Goal: Transaction & Acquisition: Purchase product/service

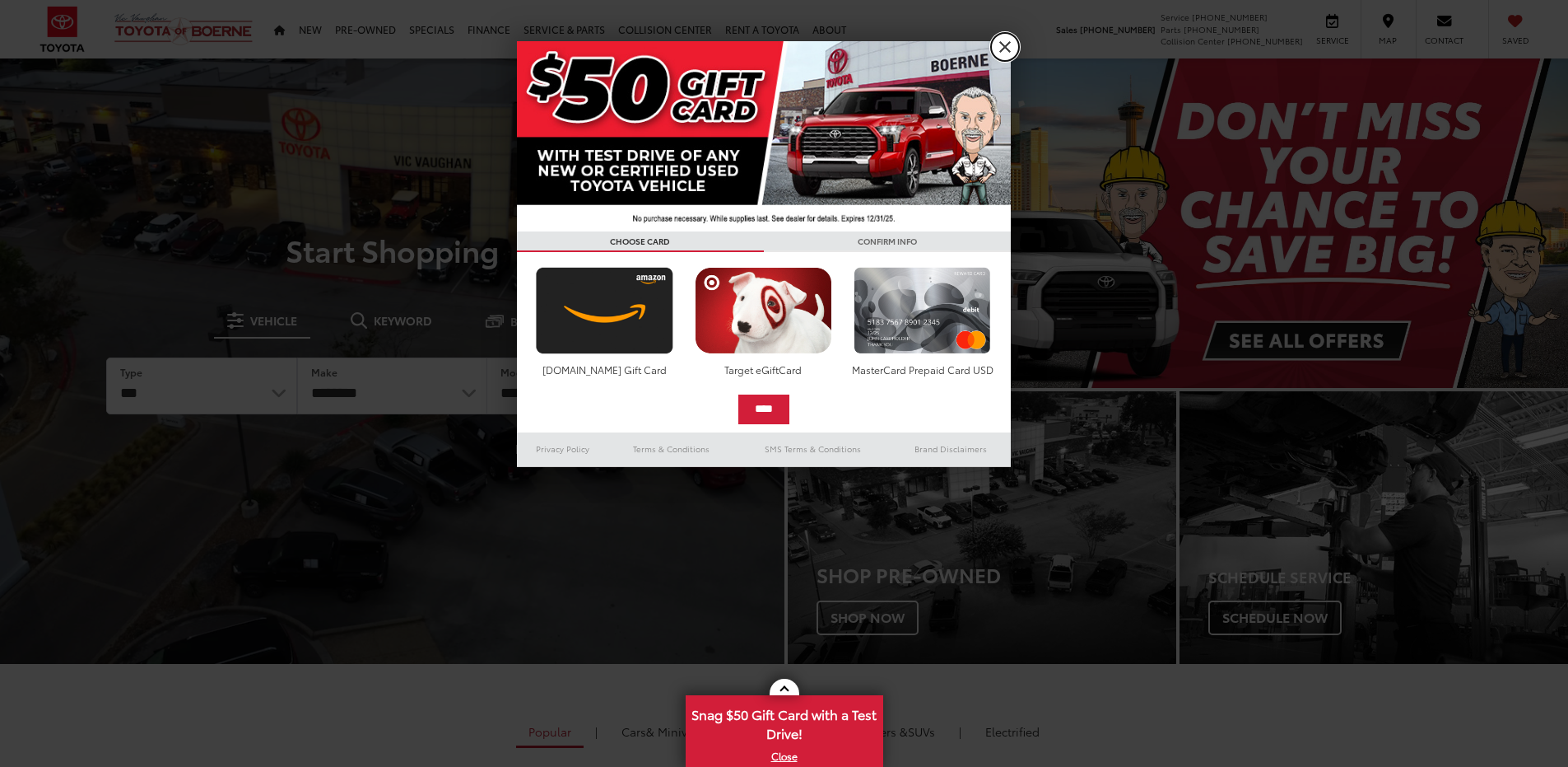
click at [1015, 49] on link "X" at bounding box center [1004, 47] width 28 height 28
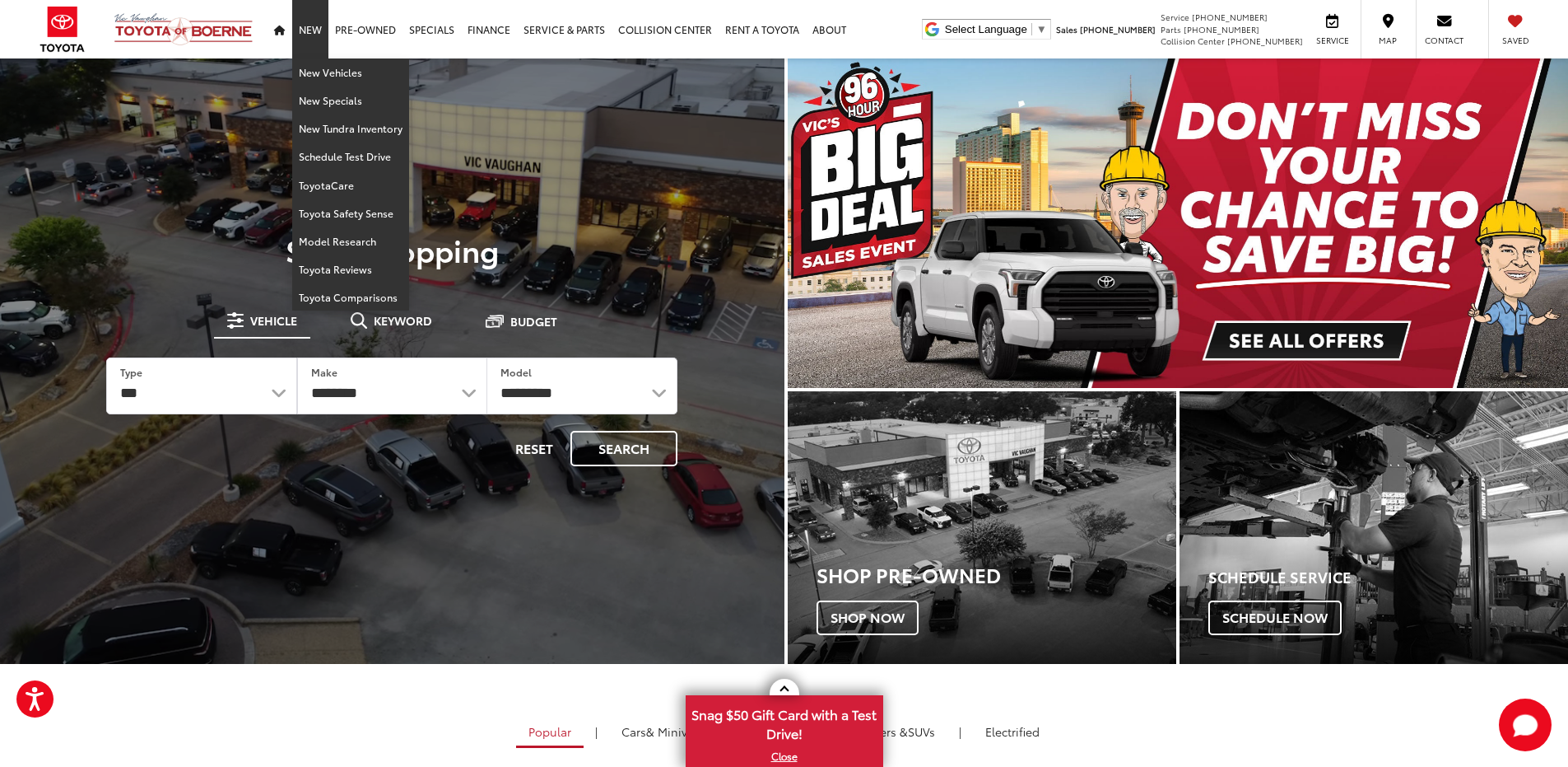
click at [313, 35] on link "New" at bounding box center [310, 29] width 37 height 59
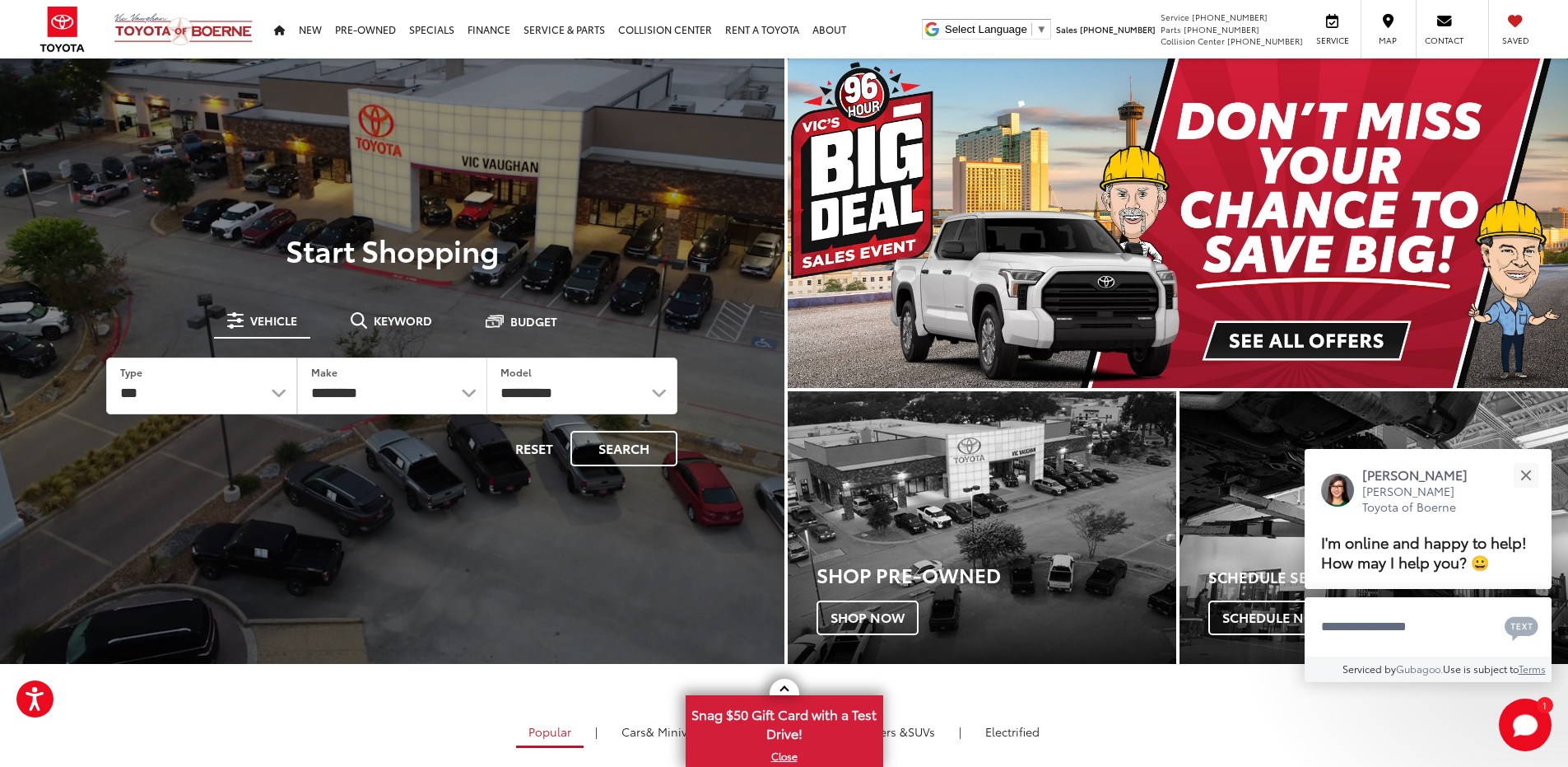
click at [1326, 336] on img "carousel slide number 1 of 1" at bounding box center [1178, 223] width 781 height 329
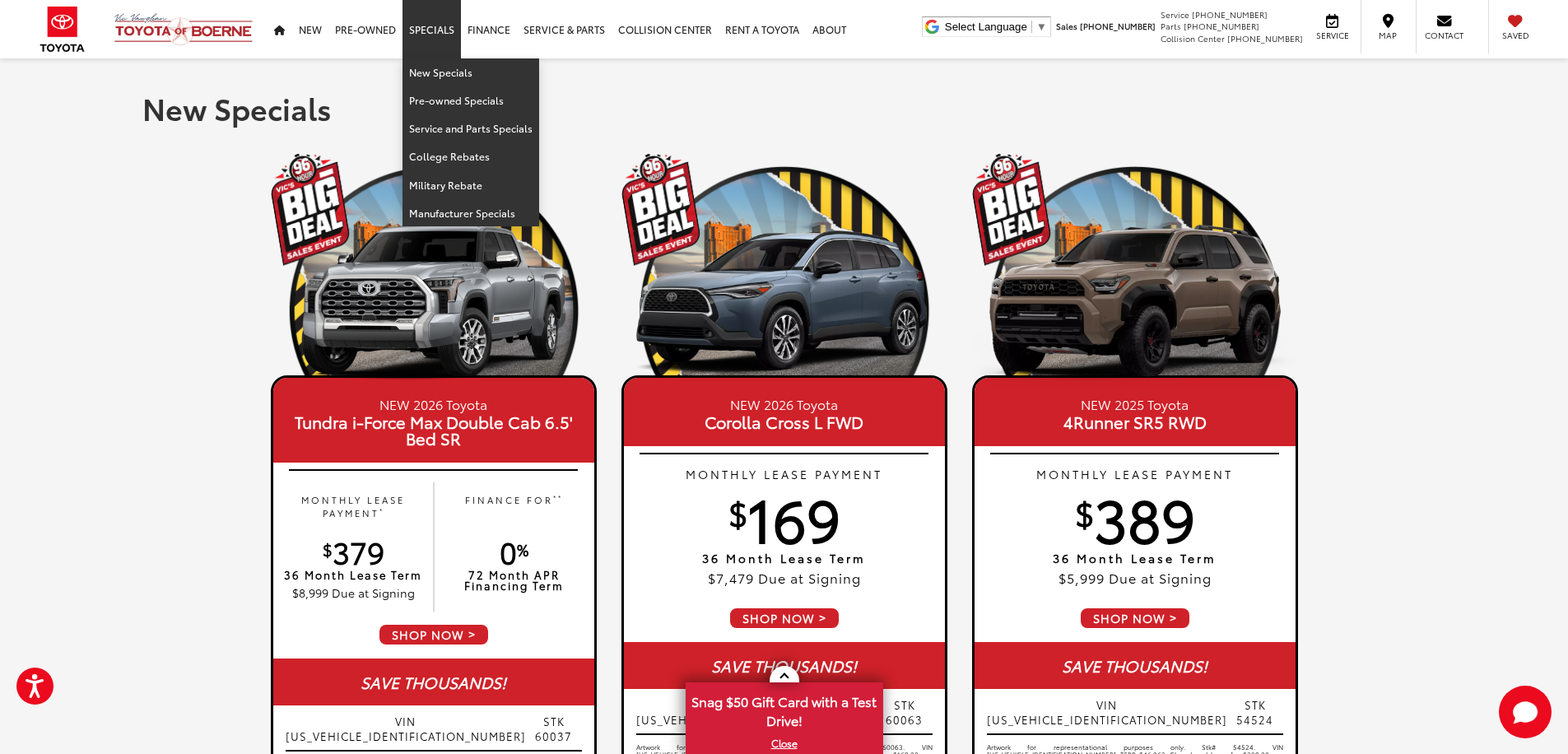
click at [429, 23] on link "Specials" at bounding box center [432, 29] width 59 height 59
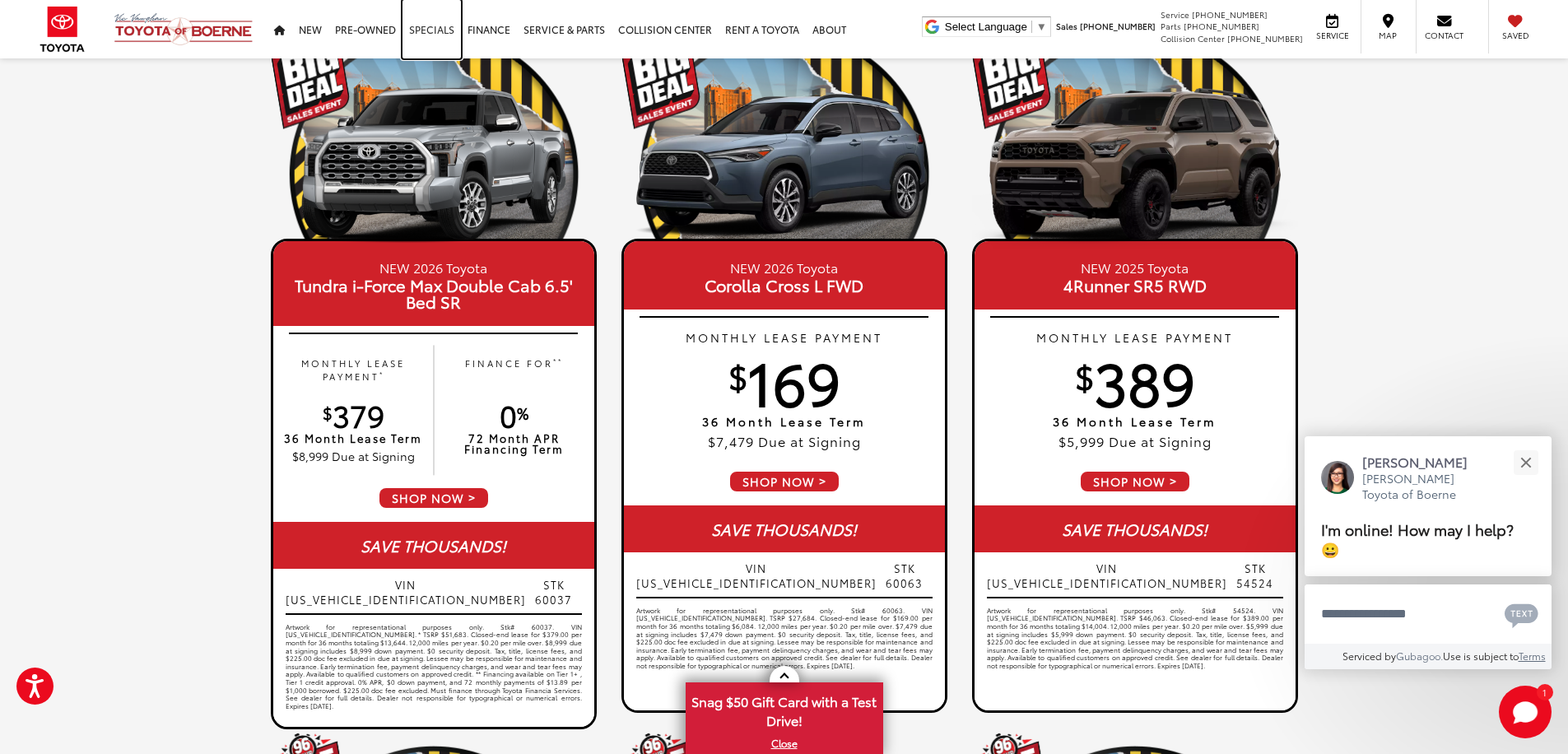
scroll to position [165, 0]
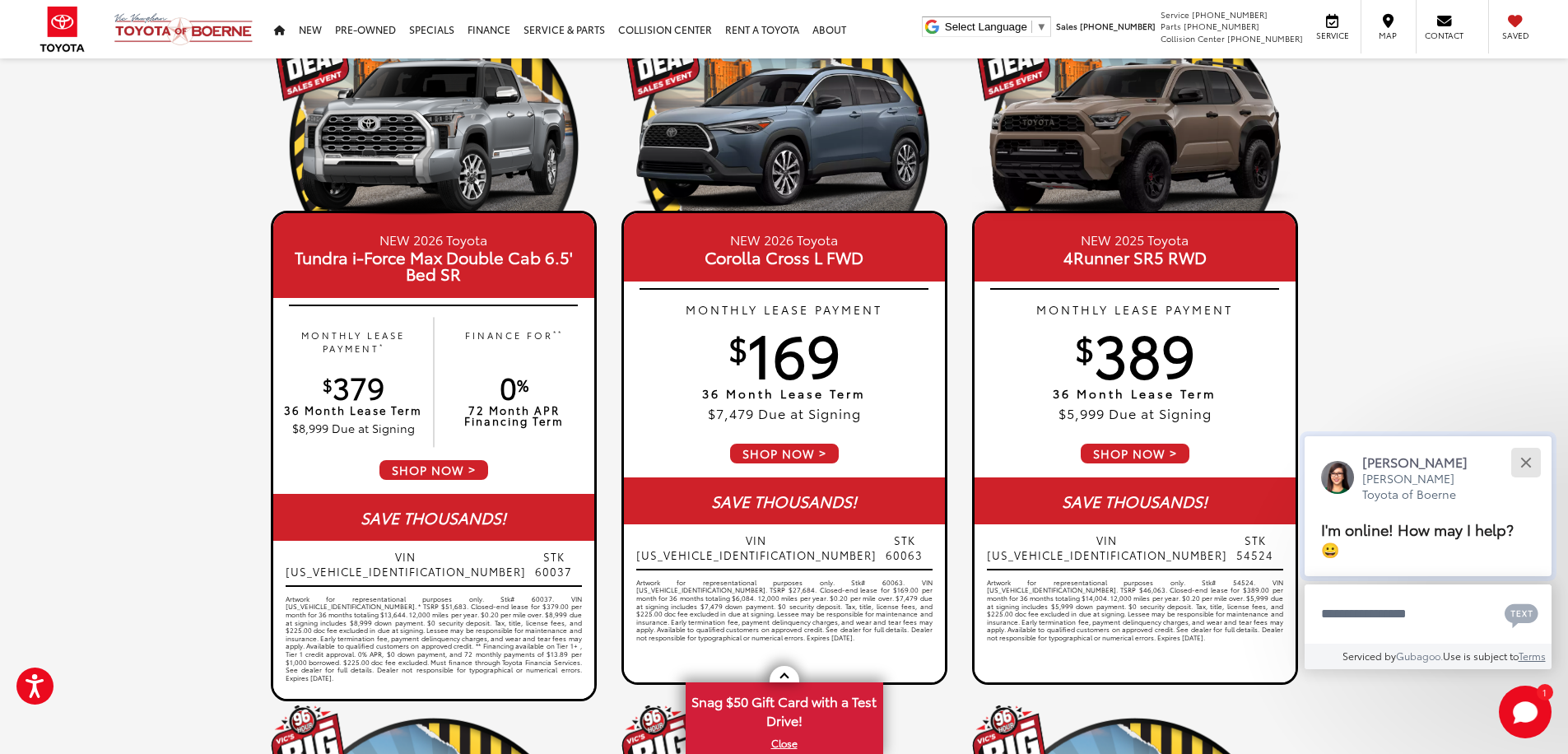
click at [1522, 457] on button "Close" at bounding box center [1525, 462] width 36 height 36
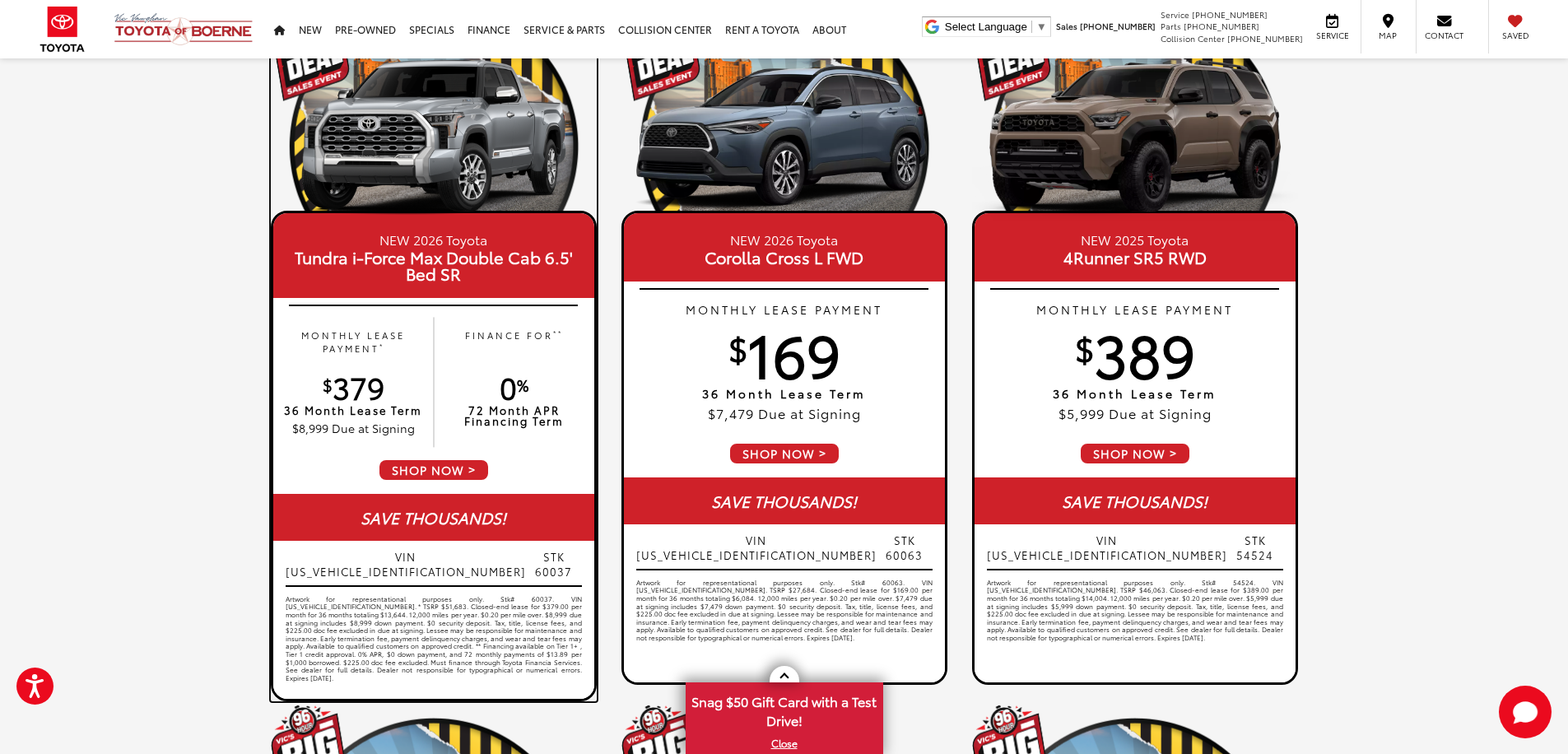
click at [431, 557] on span "VIN 5TFKB5DB5TX340803" at bounding box center [405, 564] width 241 height 29
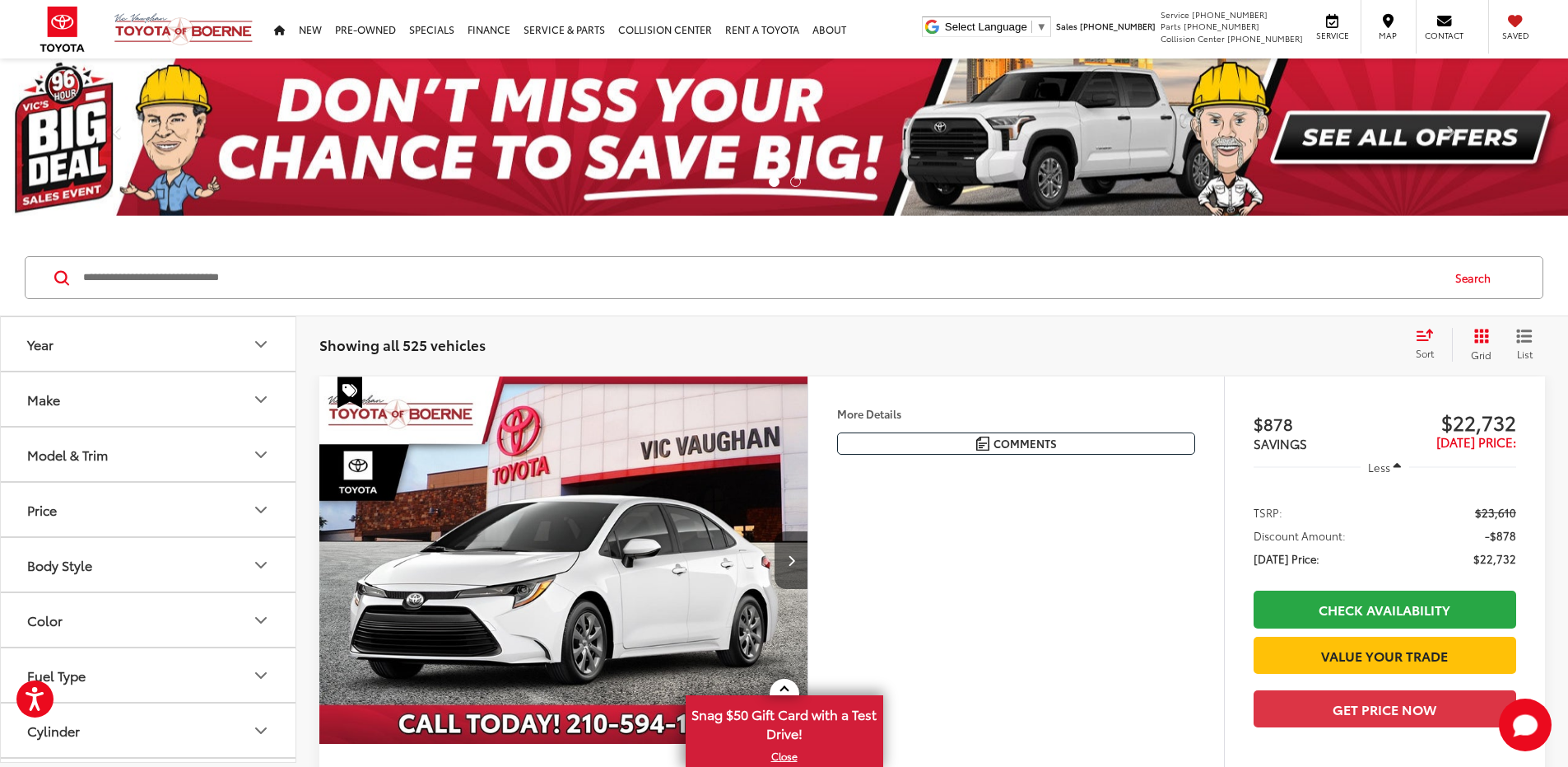
click at [220, 353] on button "Year" at bounding box center [149, 343] width 296 height 53
drag, startPoint x: 23, startPoint y: 444, endPoint x: 360, endPoint y: 448, distance: 337.0
type input "****"
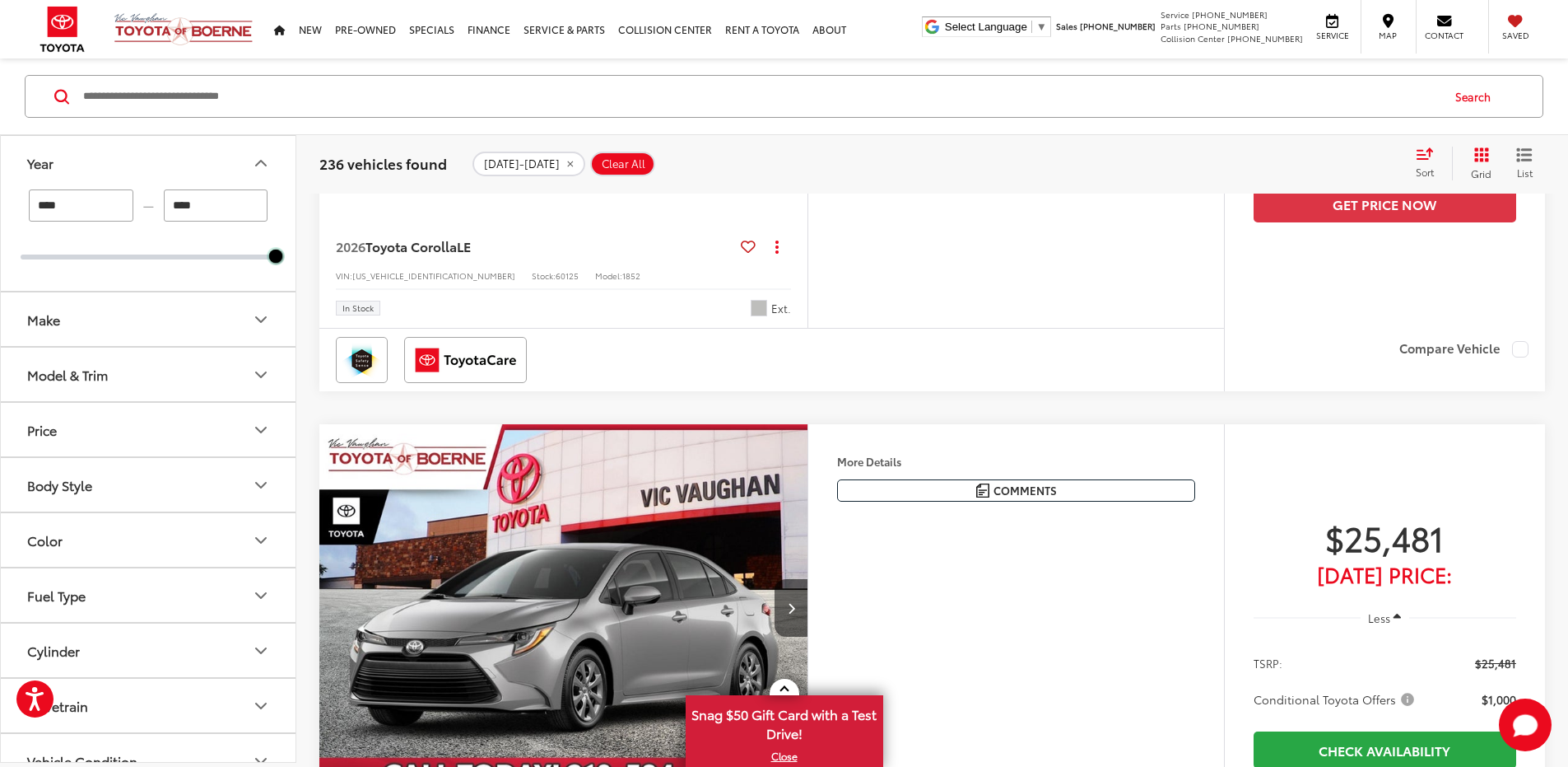
scroll to position [2306, 0]
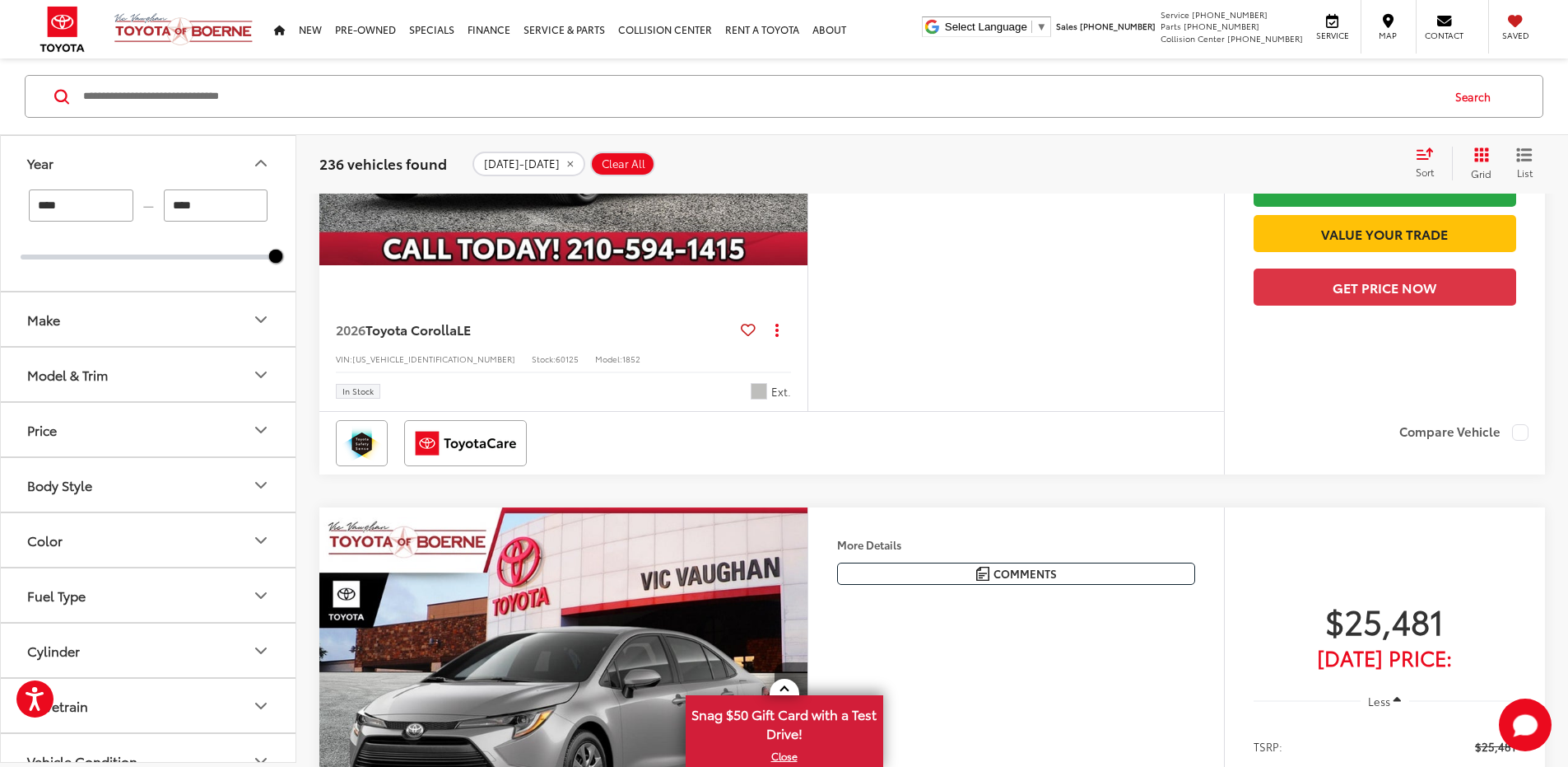
click at [144, 368] on button "Model & Trim" at bounding box center [149, 374] width 296 height 53
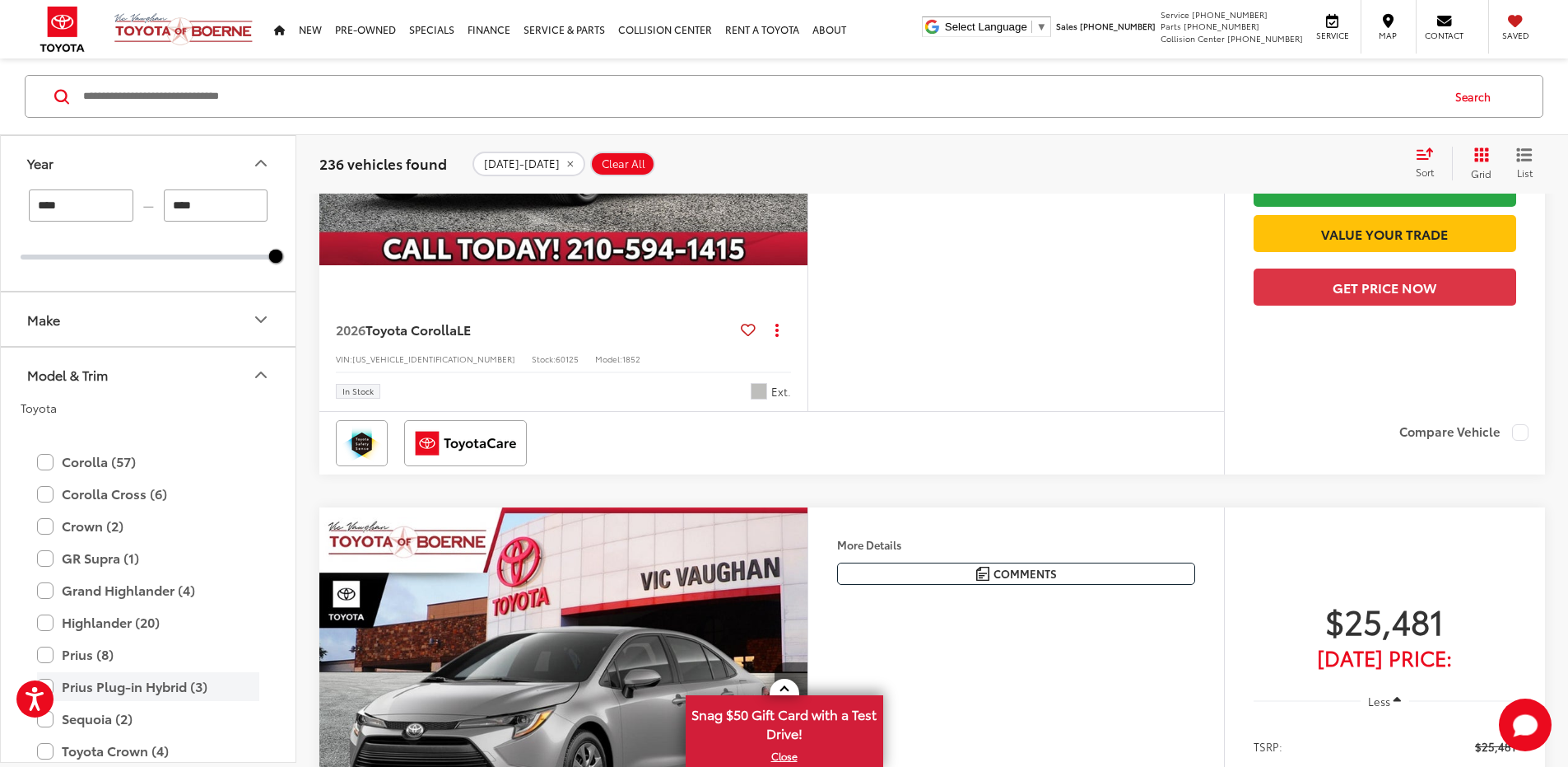
scroll to position [329, 0]
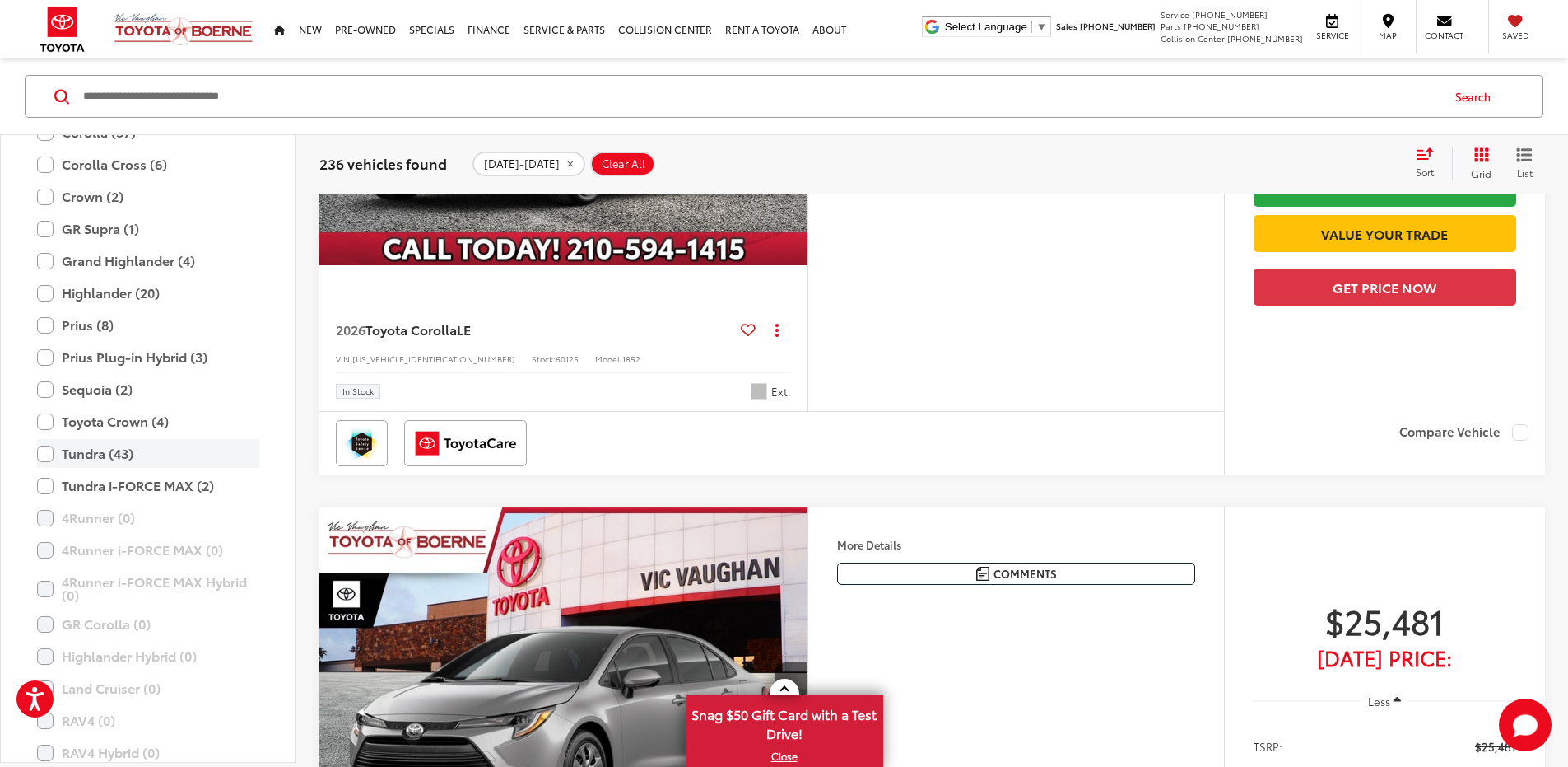
click at [45, 459] on label "Tundra (43)" at bounding box center [147, 453] width 222 height 28
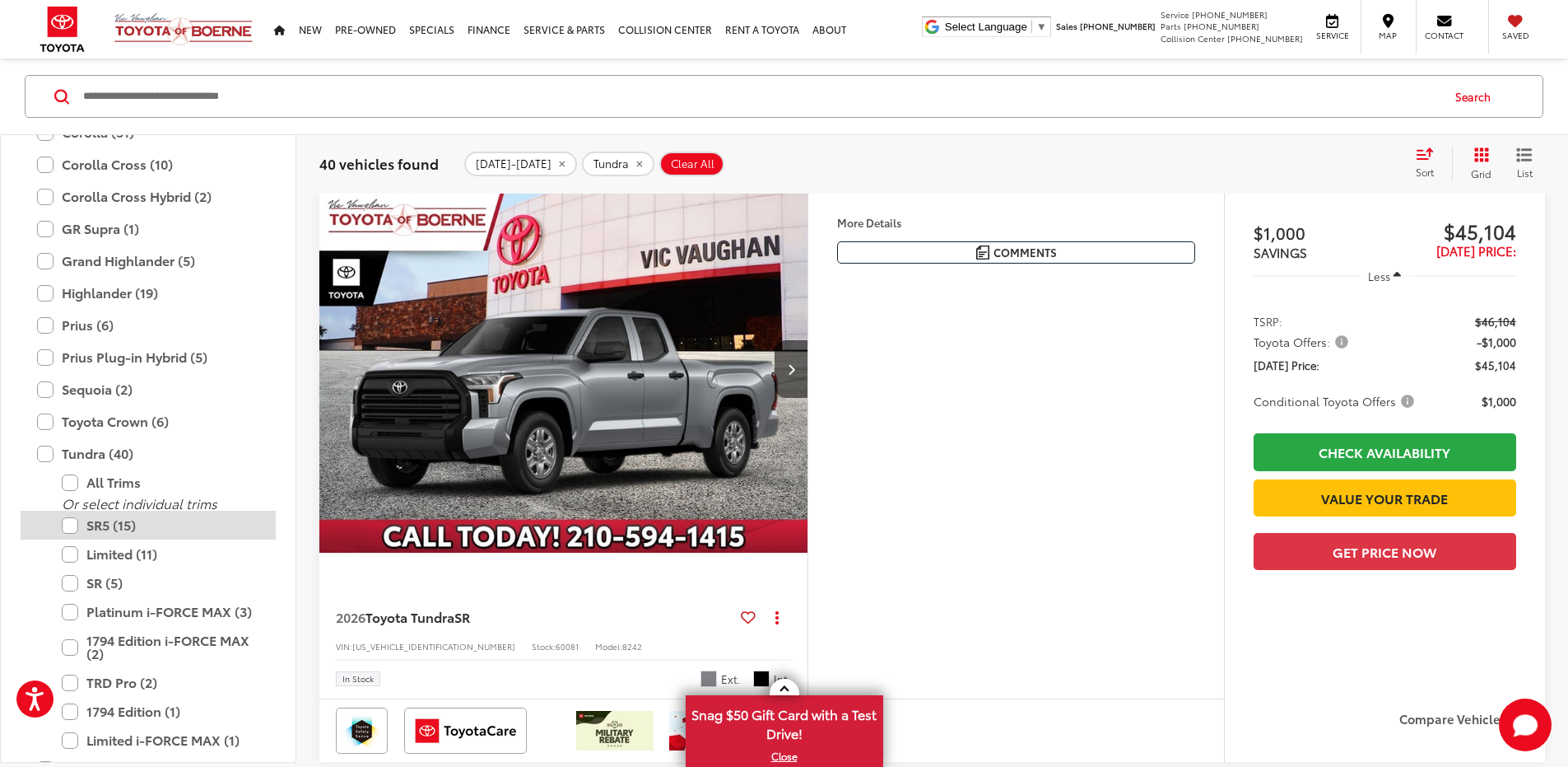
scroll to position [181, 0]
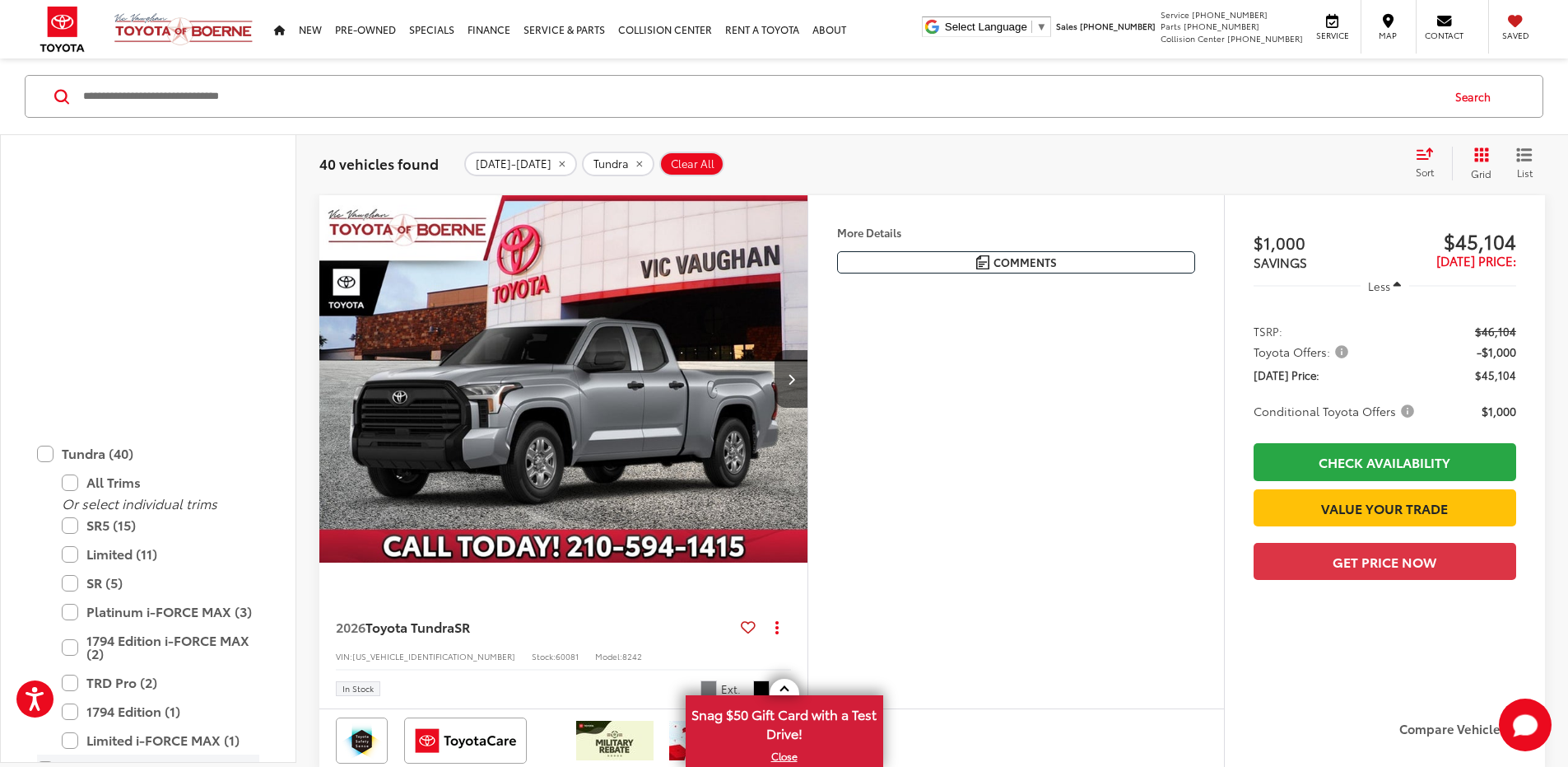
click at [43, 754] on label "Tundra i-FORCE MAX (5)" at bounding box center [147, 768] width 222 height 28
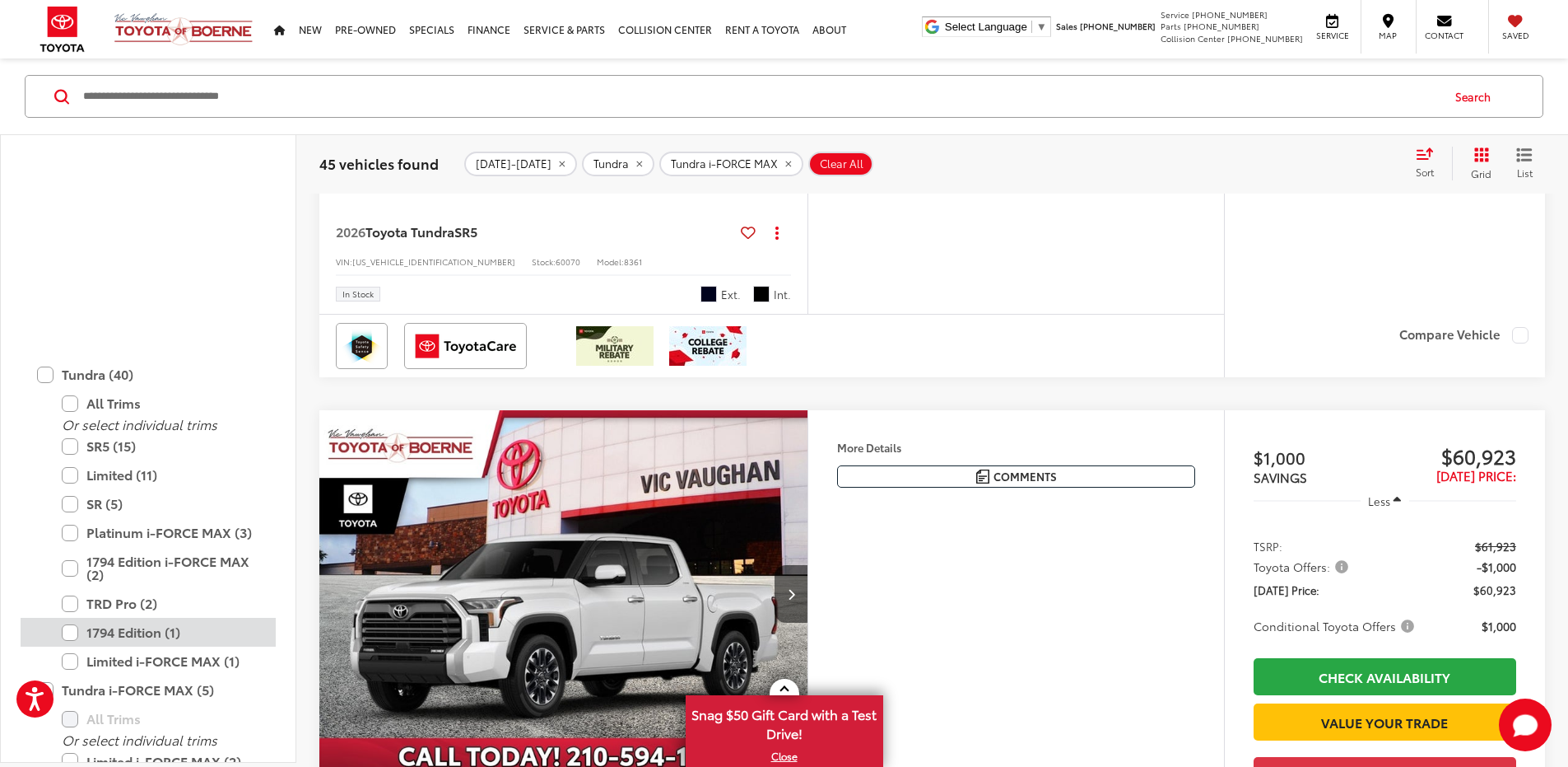
scroll to position [663, 0]
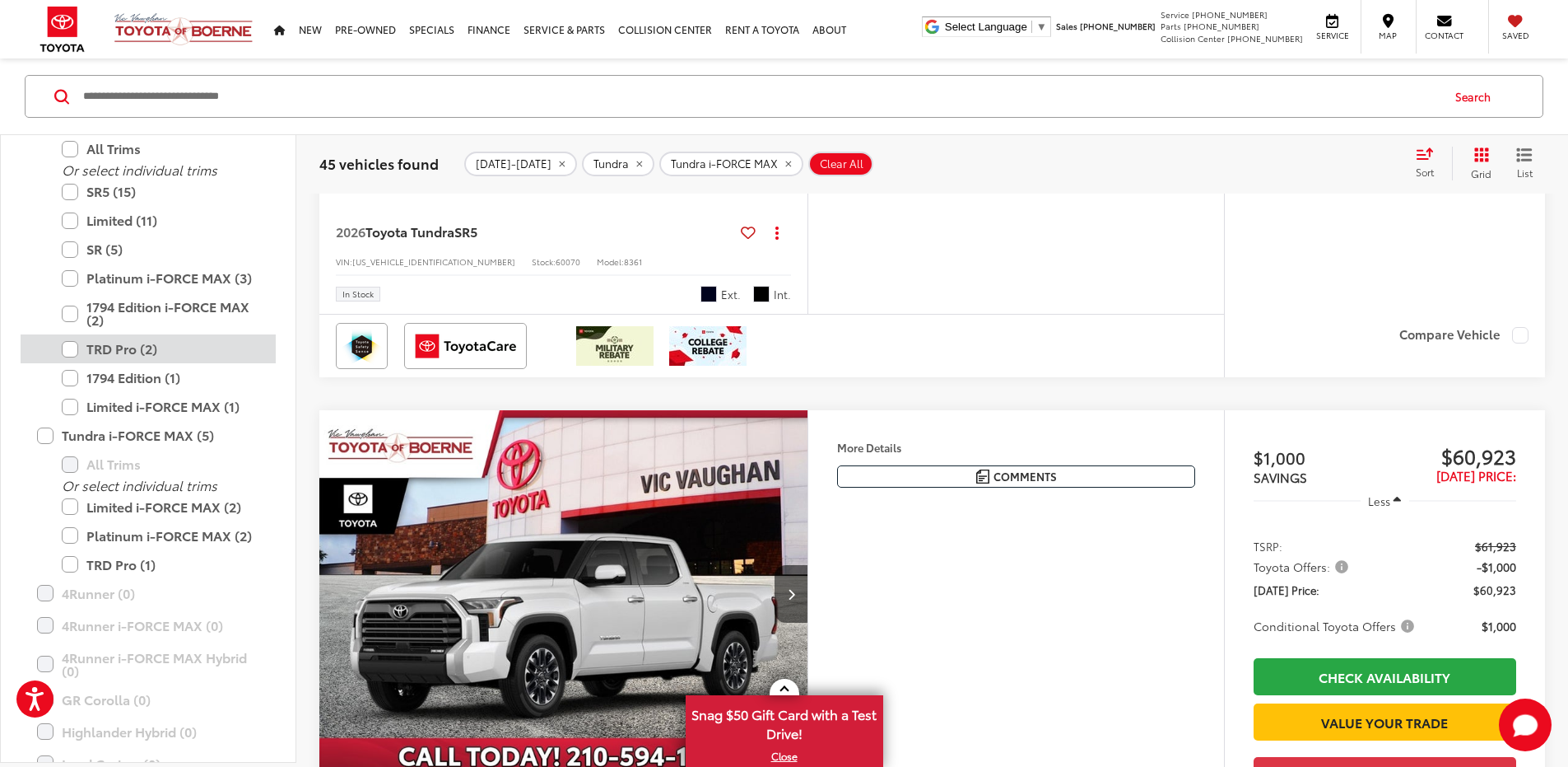
click at [70, 345] on label "TRD Pro (2)" at bounding box center [160, 348] width 198 height 28
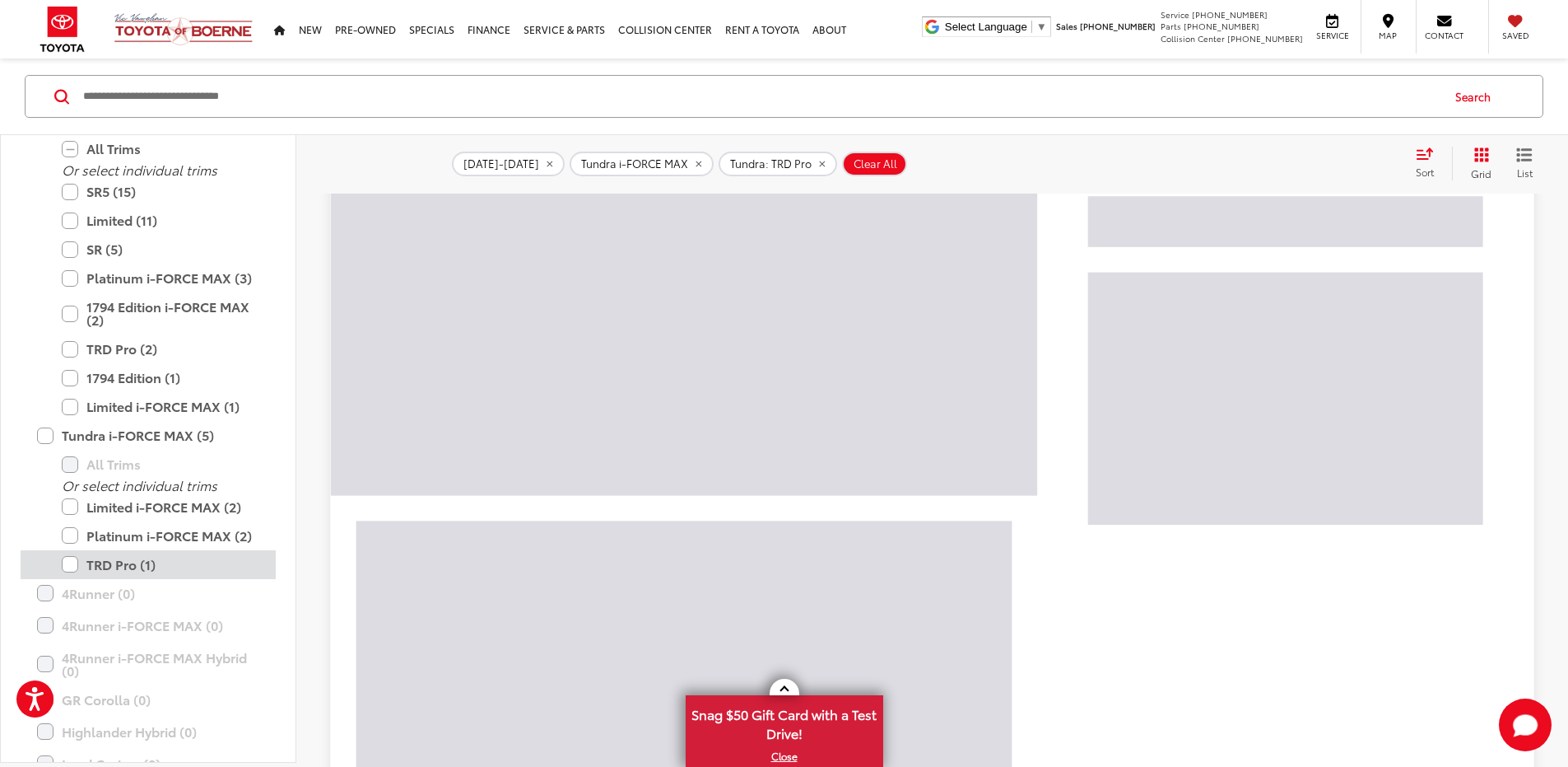
scroll to position [182, 0]
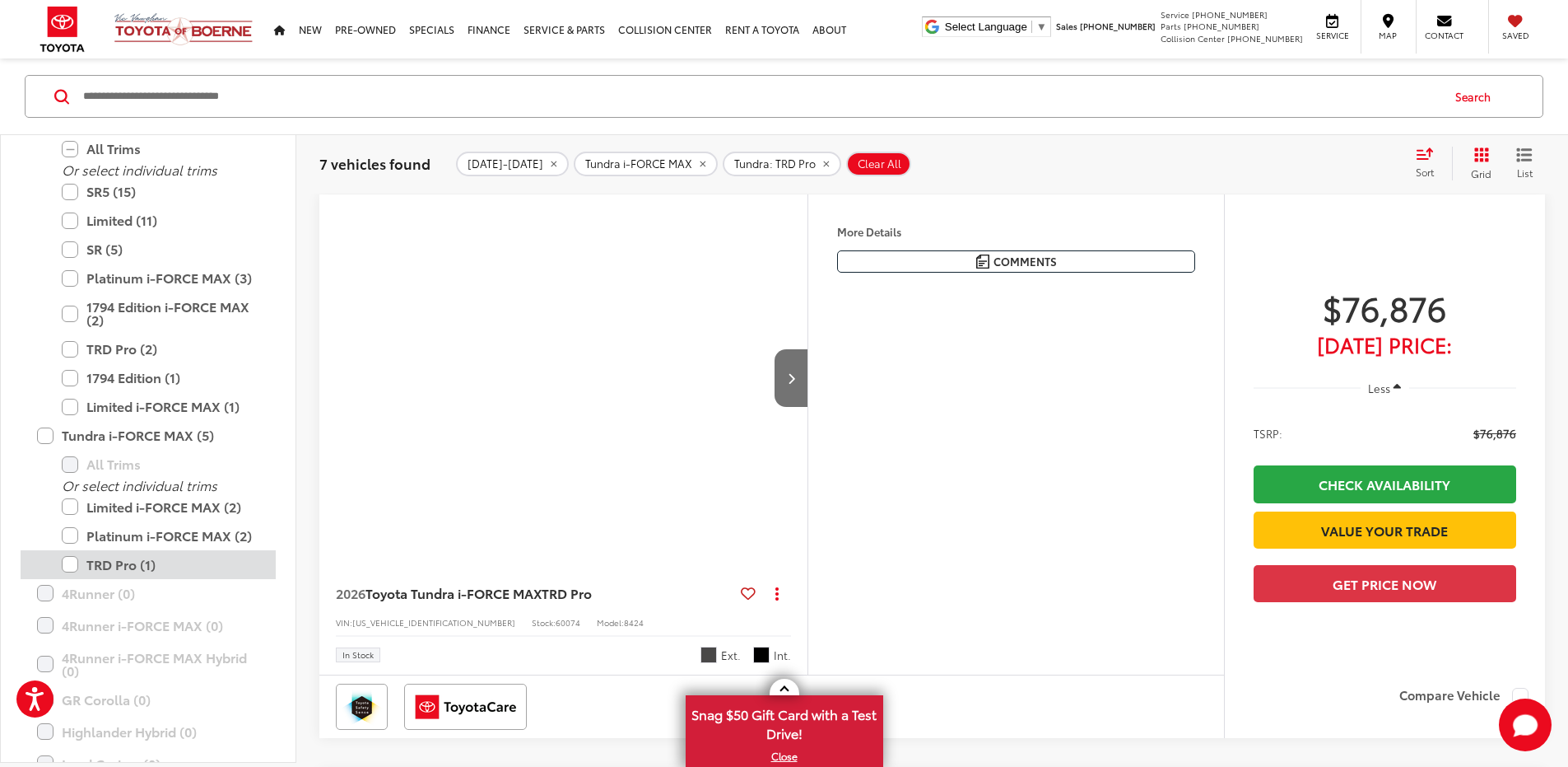
click at [70, 565] on label "TRD Pro (1)" at bounding box center [160, 563] width 198 height 28
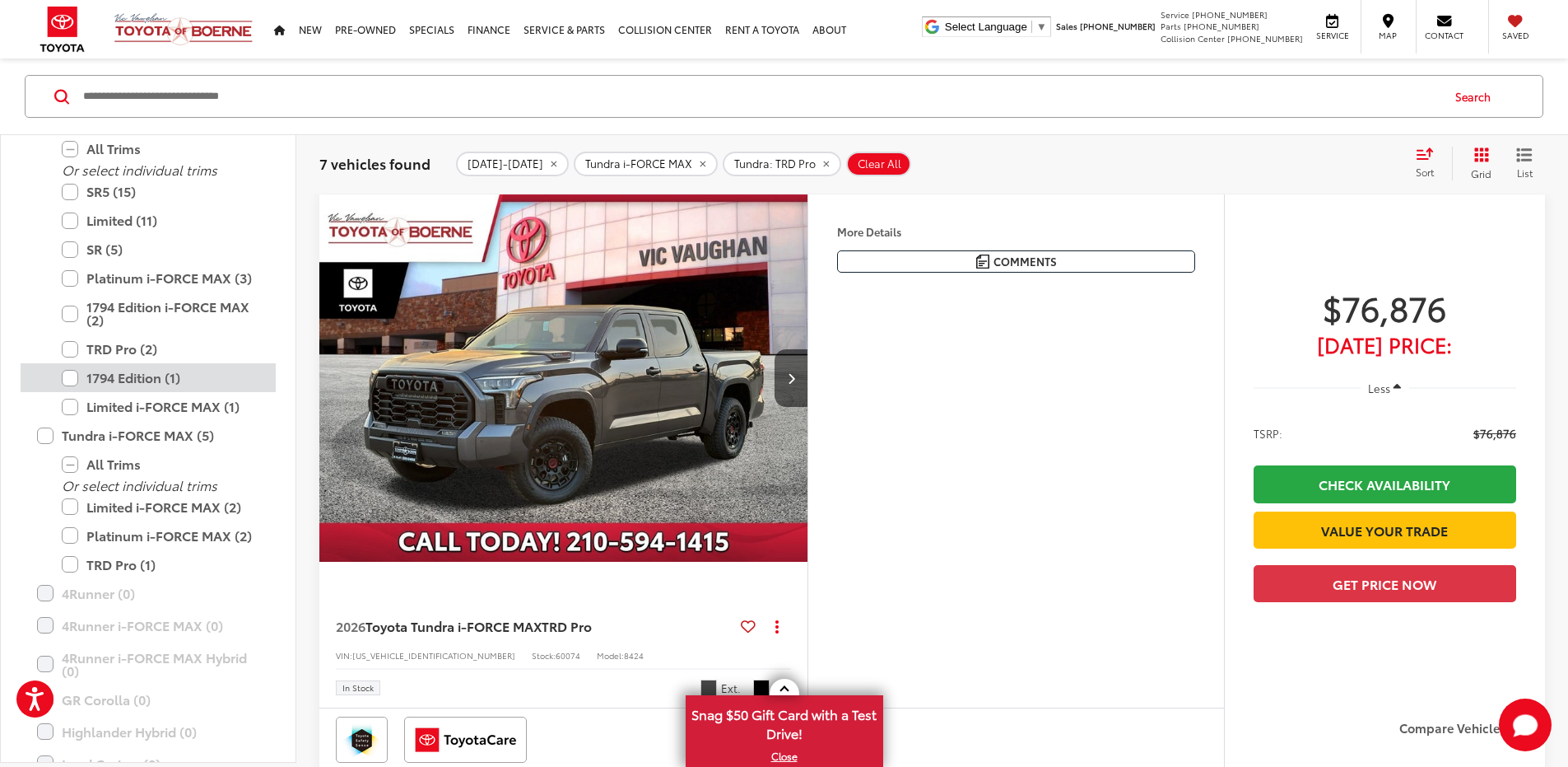
click at [70, 309] on label "1794 Edition i-FORCE MAX (2)" at bounding box center [160, 313] width 198 height 42
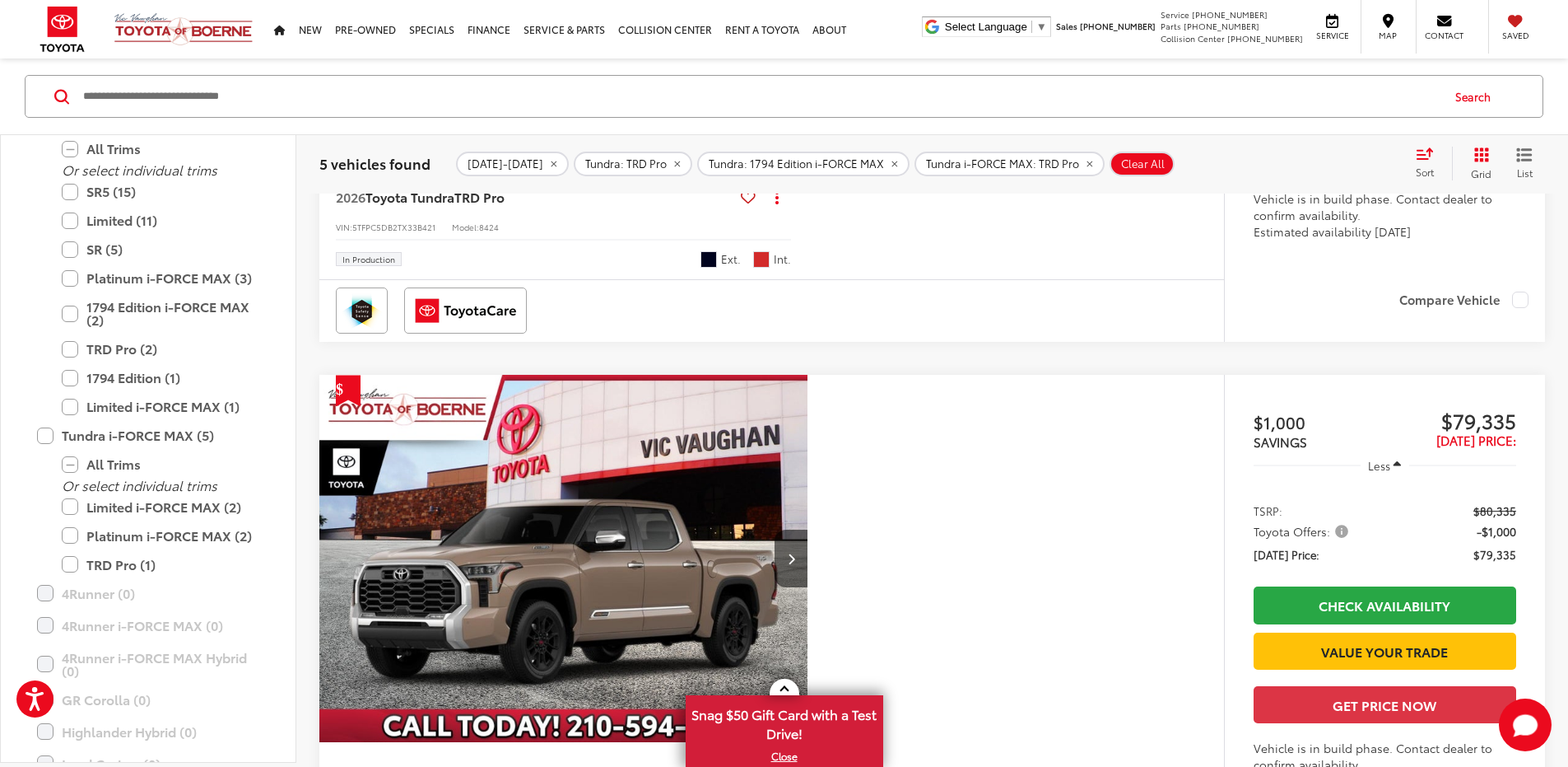
scroll to position [1499, 0]
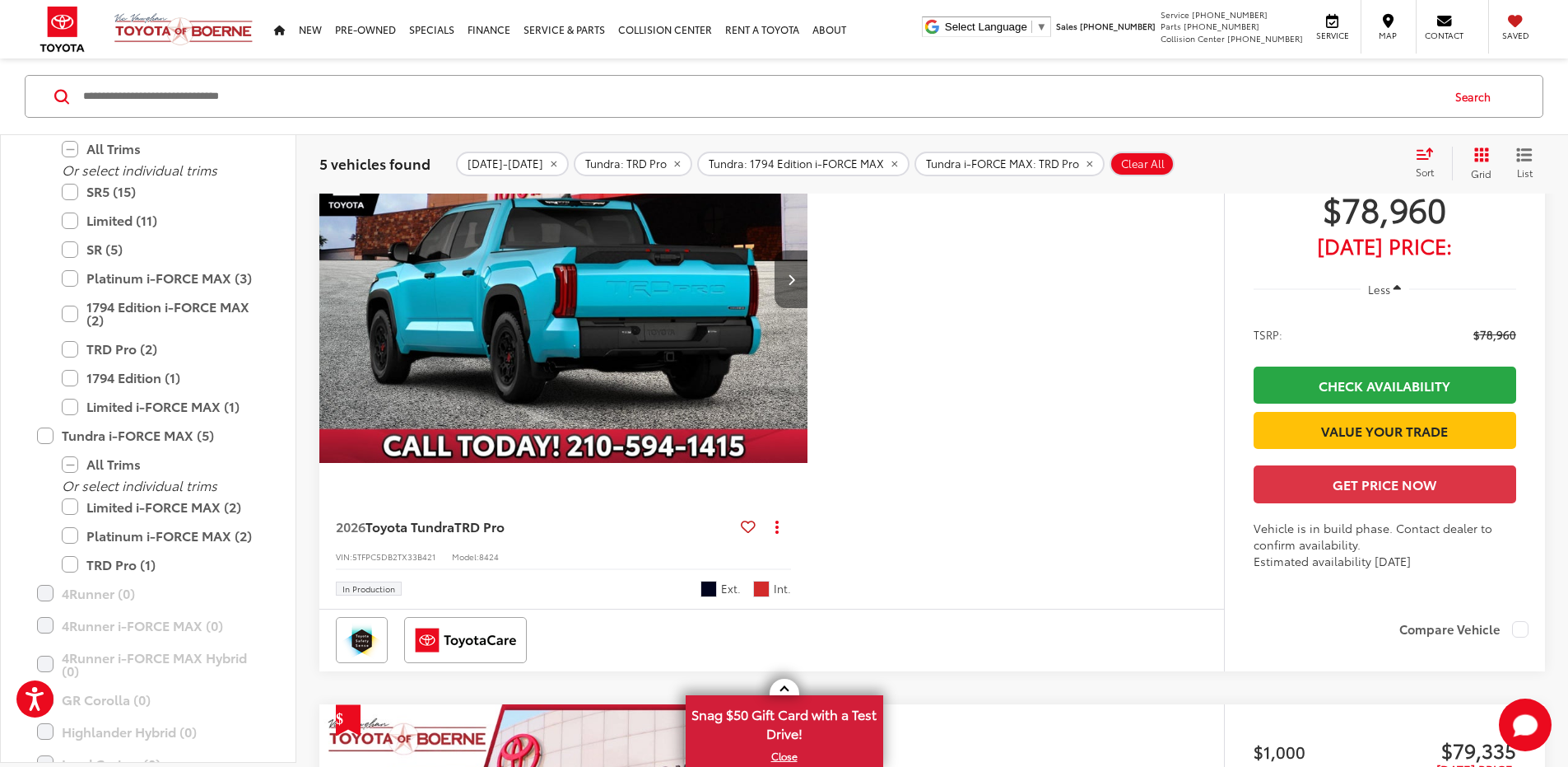
click at [795, 285] on icon "Next image" at bounding box center [791, 279] width 7 height 12
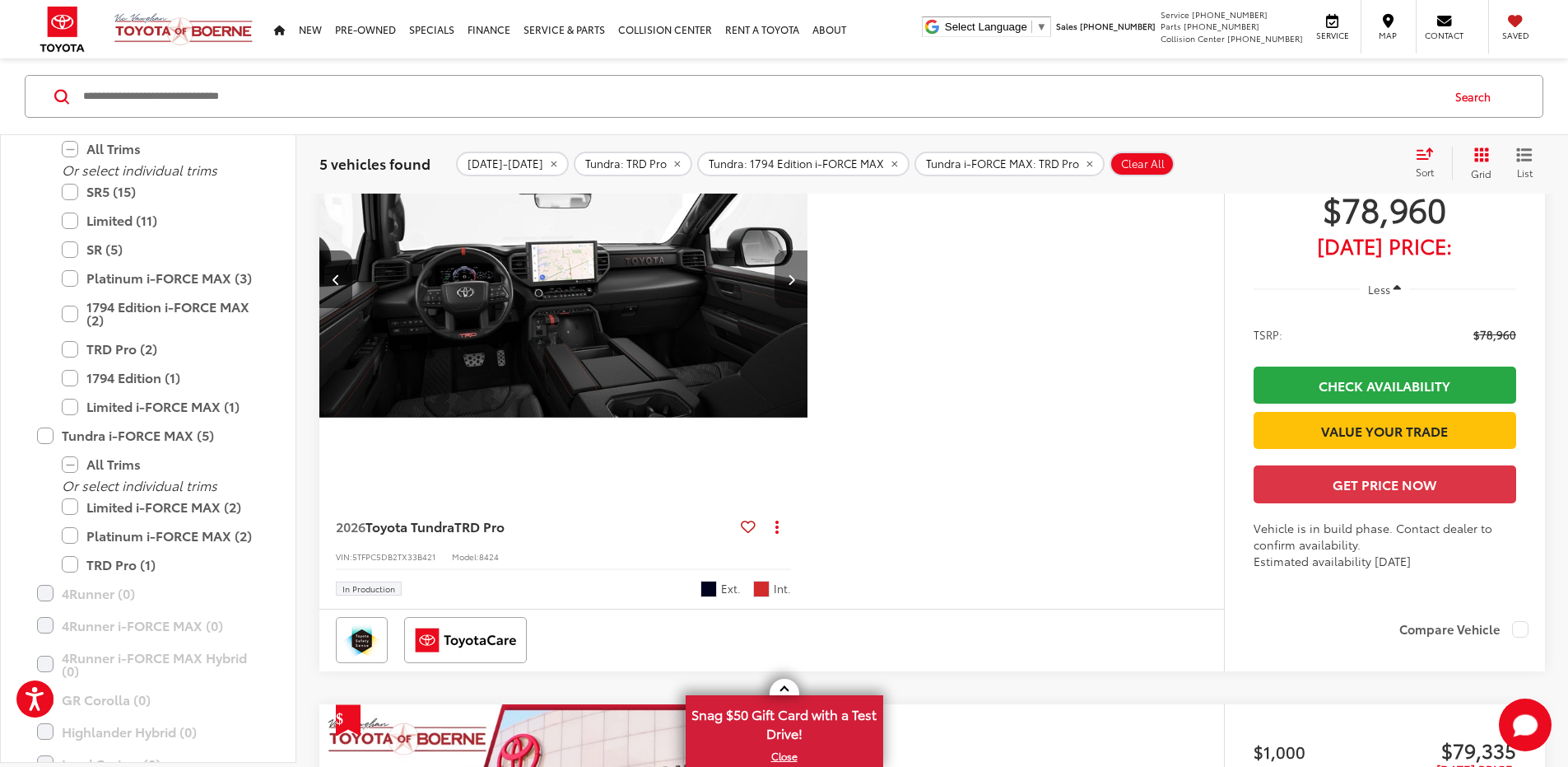
click at [795, 285] on icon "Next image" at bounding box center [791, 279] width 7 height 12
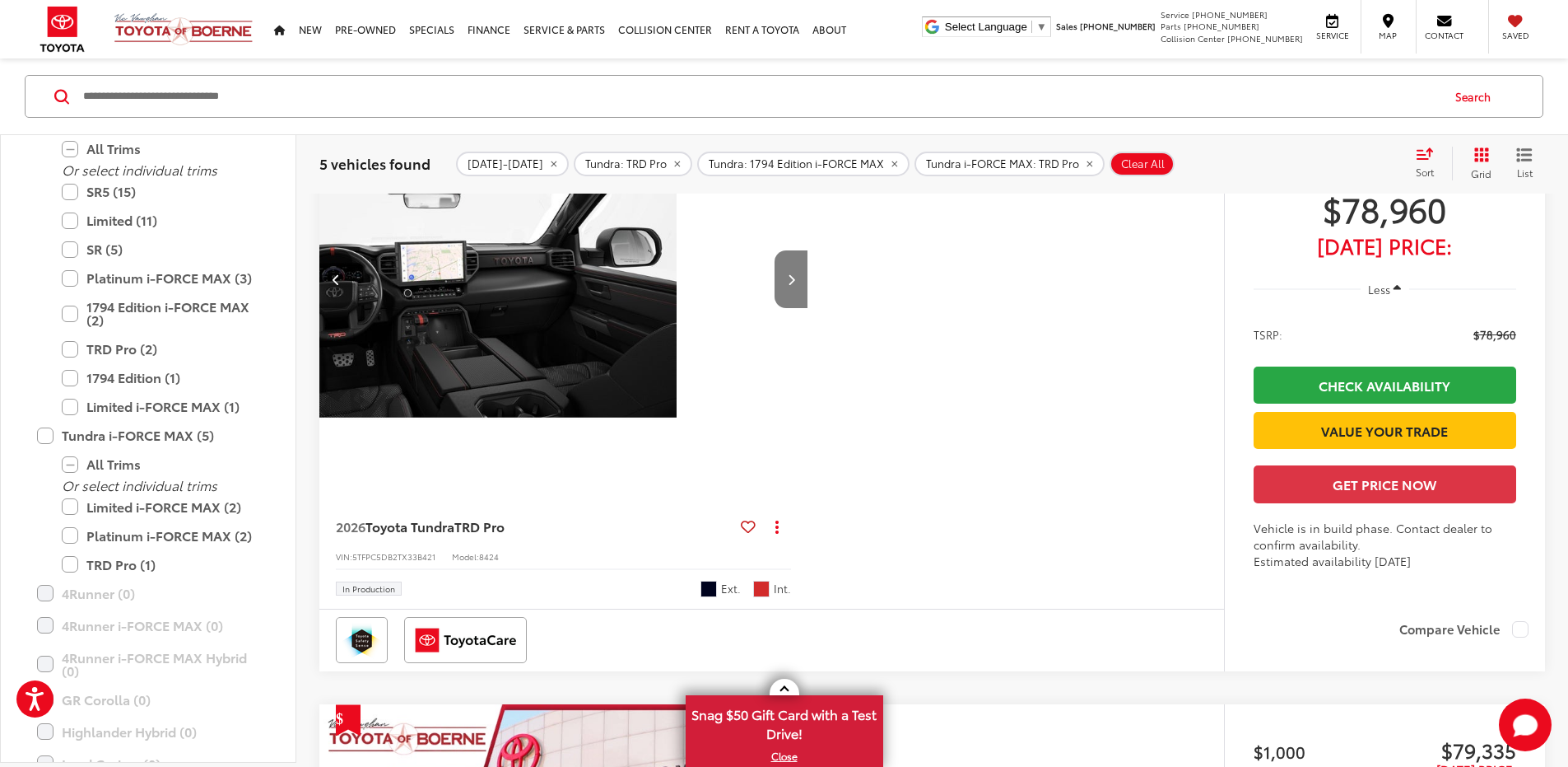
scroll to position [0, 1249]
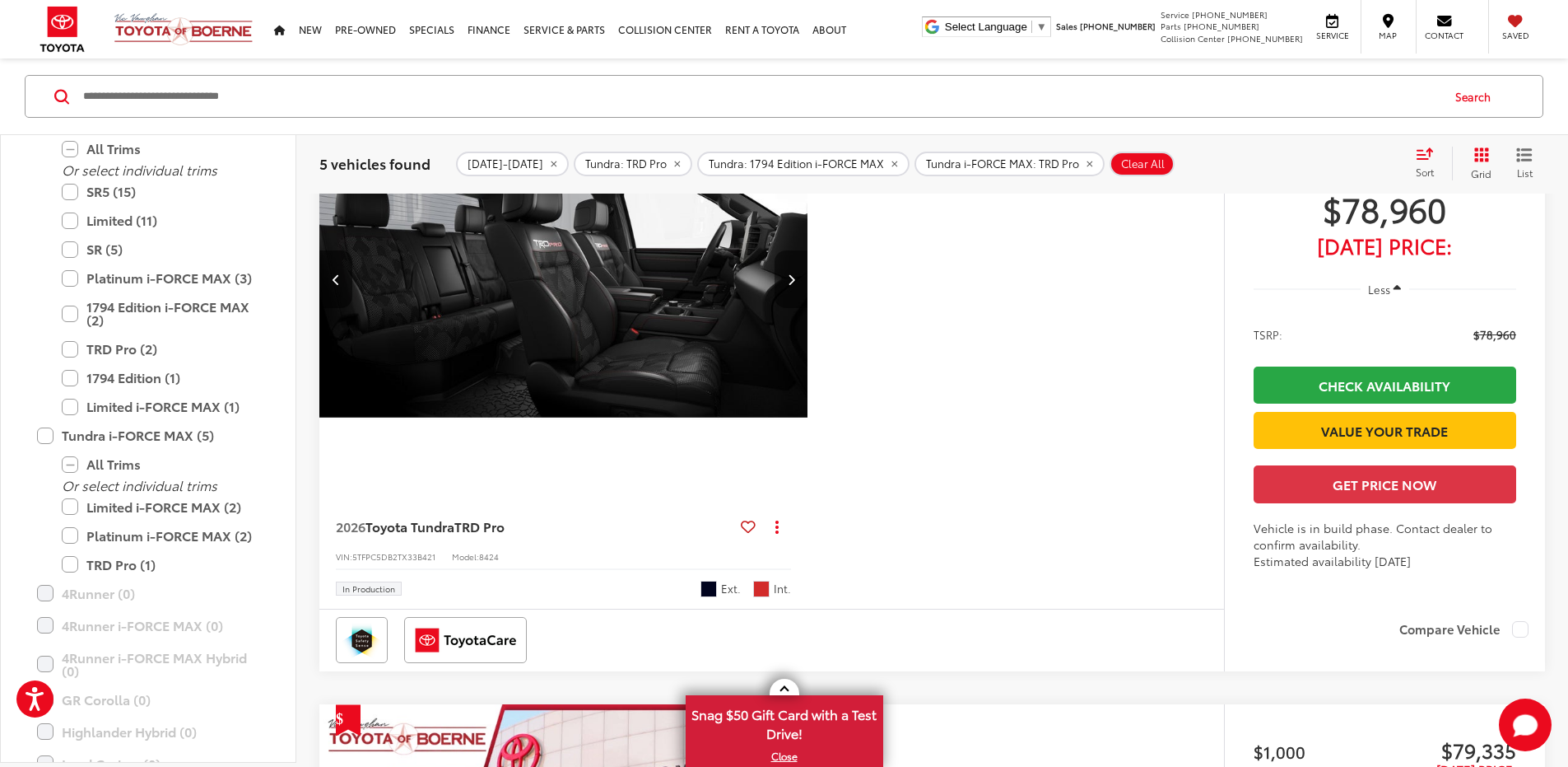
click at [795, 285] on icon "Next image" at bounding box center [791, 279] width 7 height 12
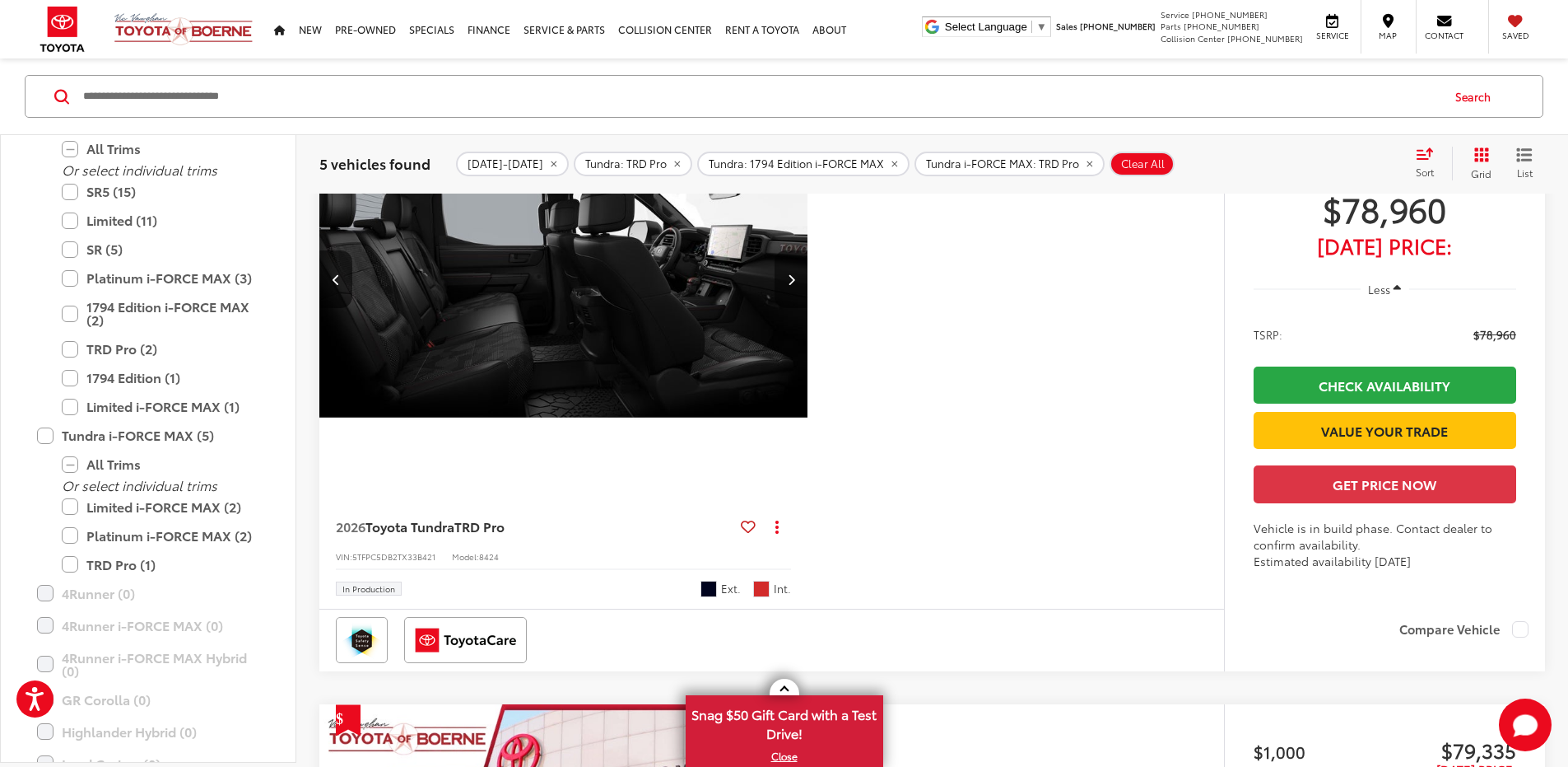
scroll to position [0, 1873]
click at [795, 285] on icon "Next image" at bounding box center [791, 279] width 7 height 12
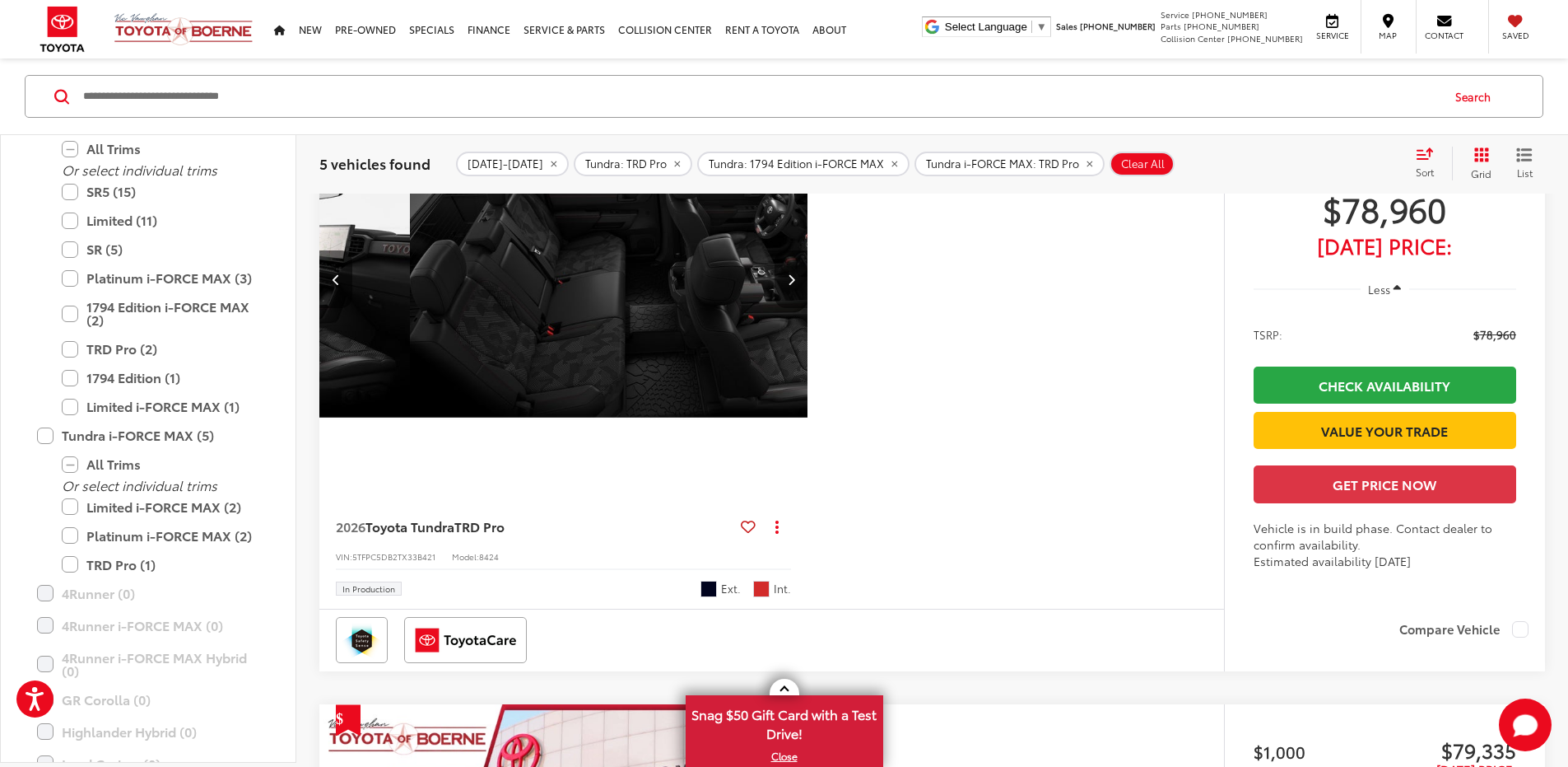
scroll to position [0, 2497]
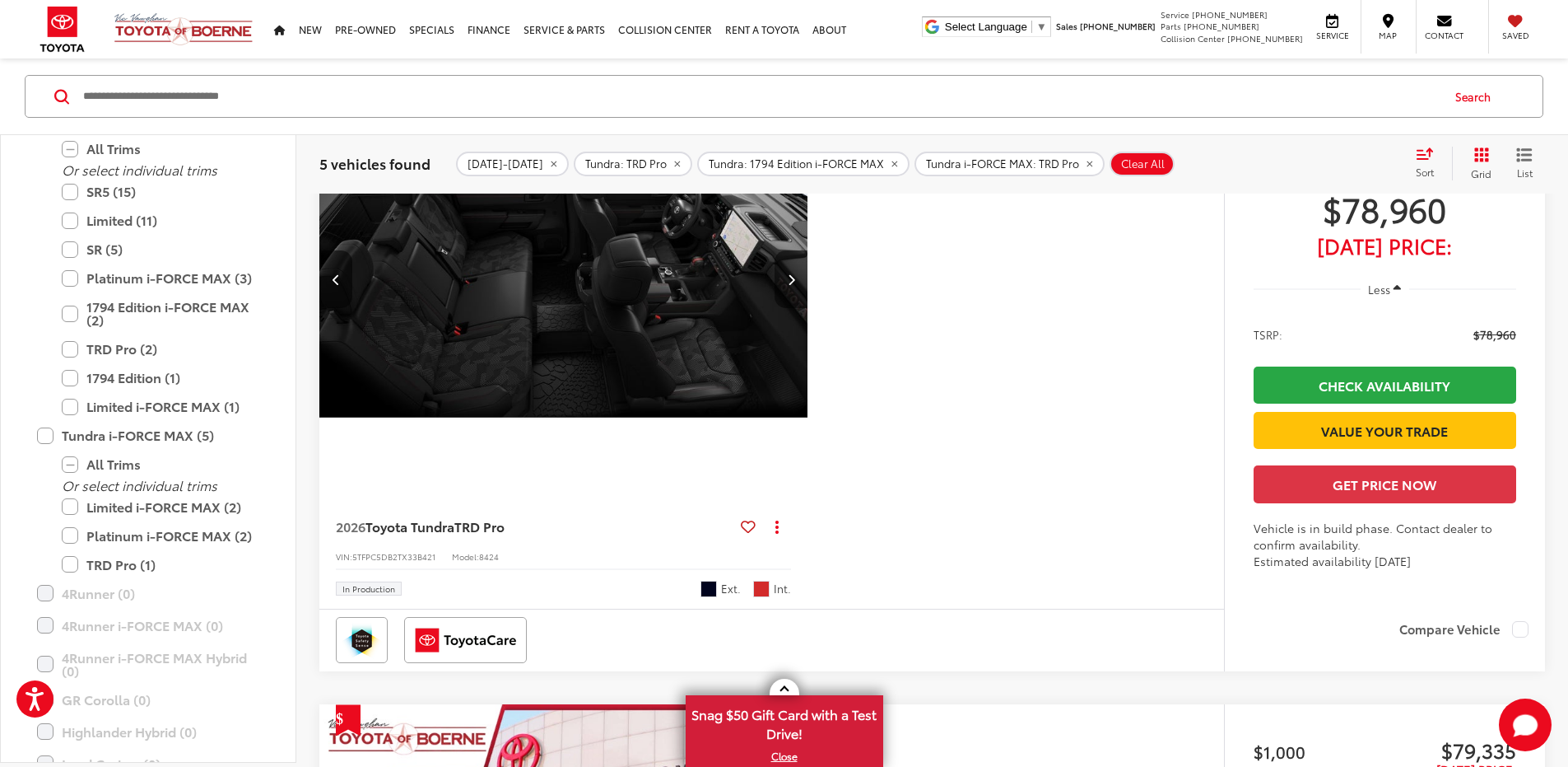
click at [808, 308] on button "Next image" at bounding box center [791, 278] width 33 height 58
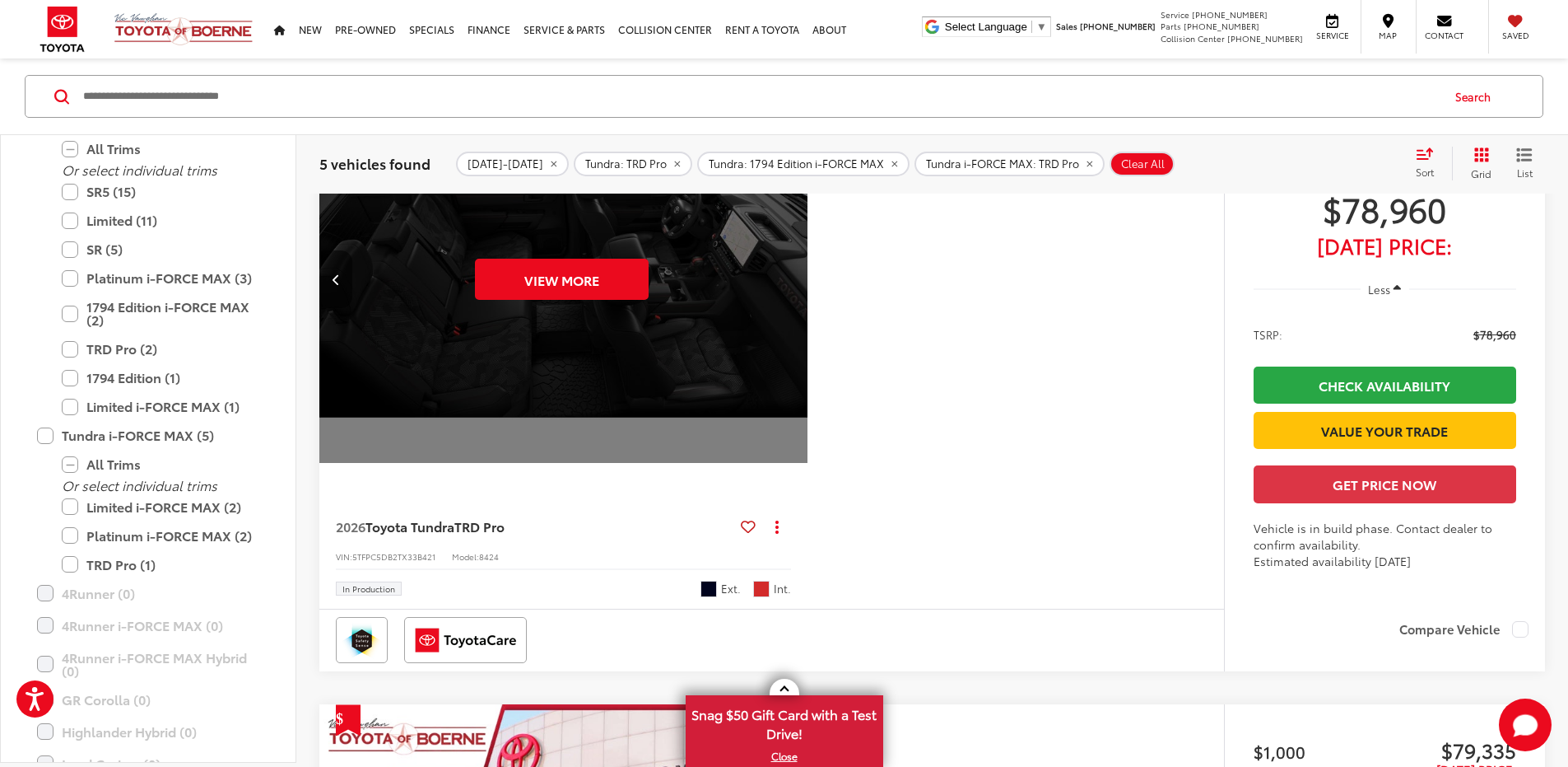
scroll to position [0, 3120]
click at [807, 464] on div "View More" at bounding box center [561, 279] width 490 height 368
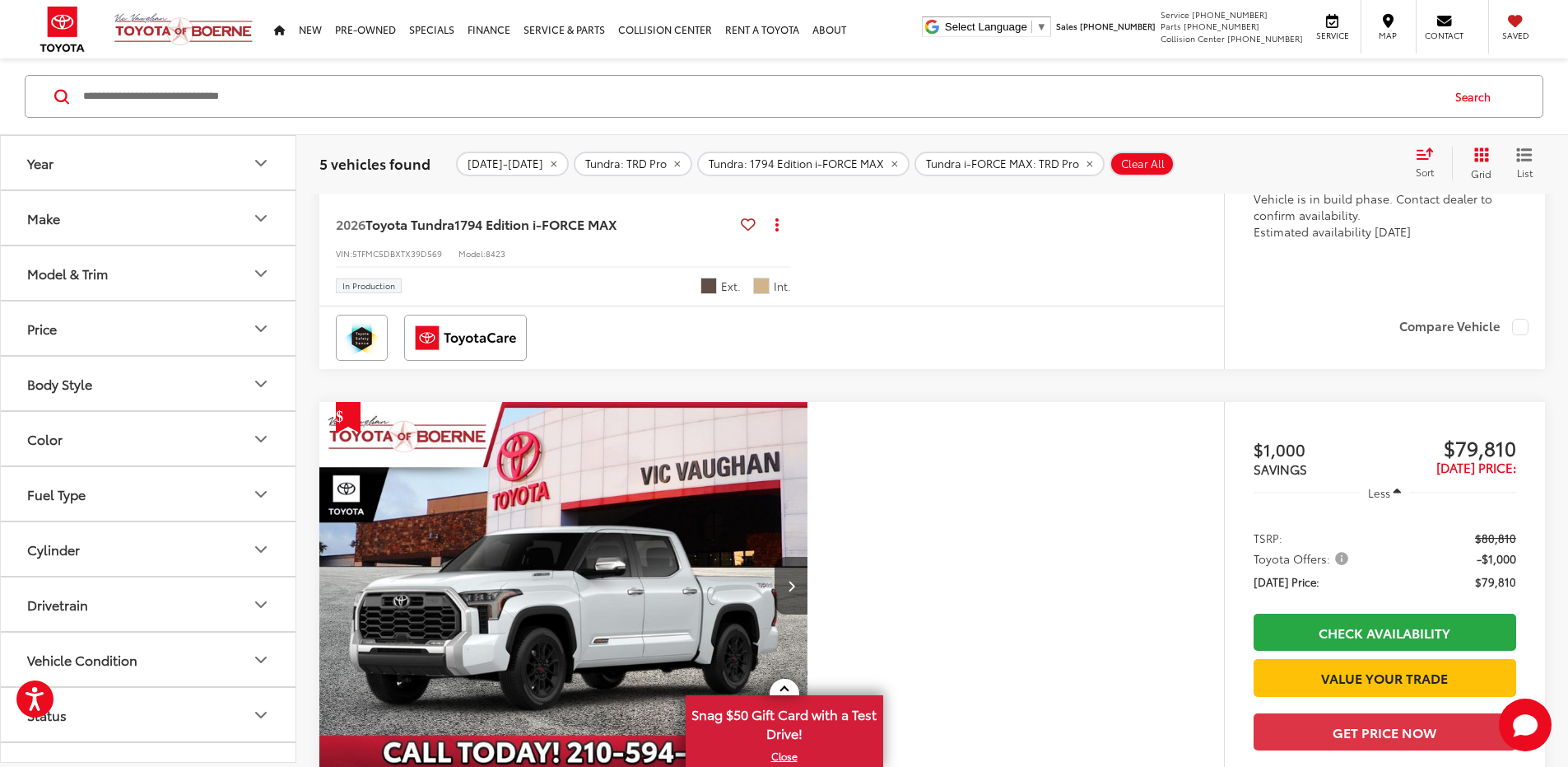
scroll to position [2241, 0]
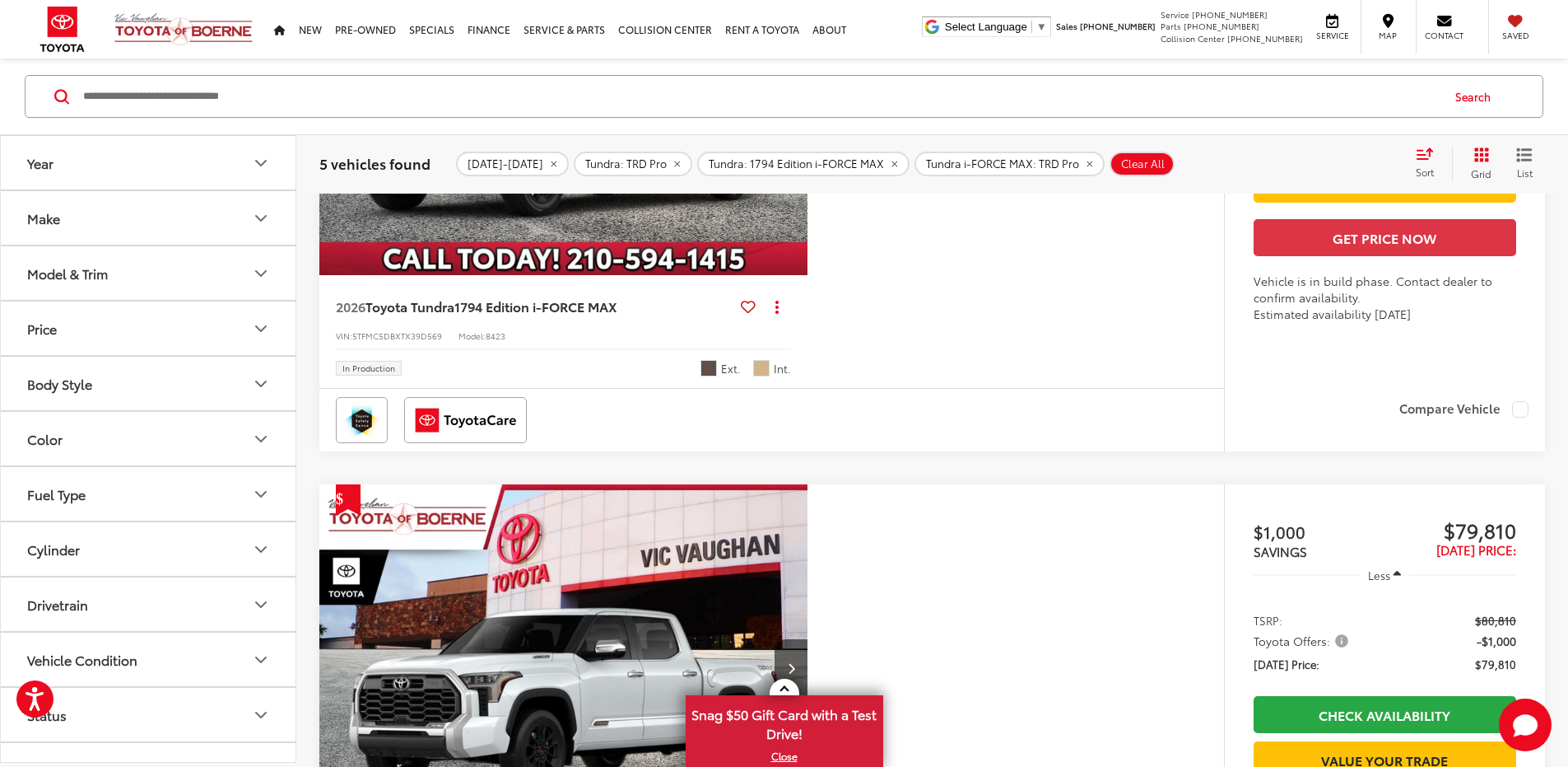
click at [795, 97] on icon "Next image" at bounding box center [791, 92] width 7 height 12
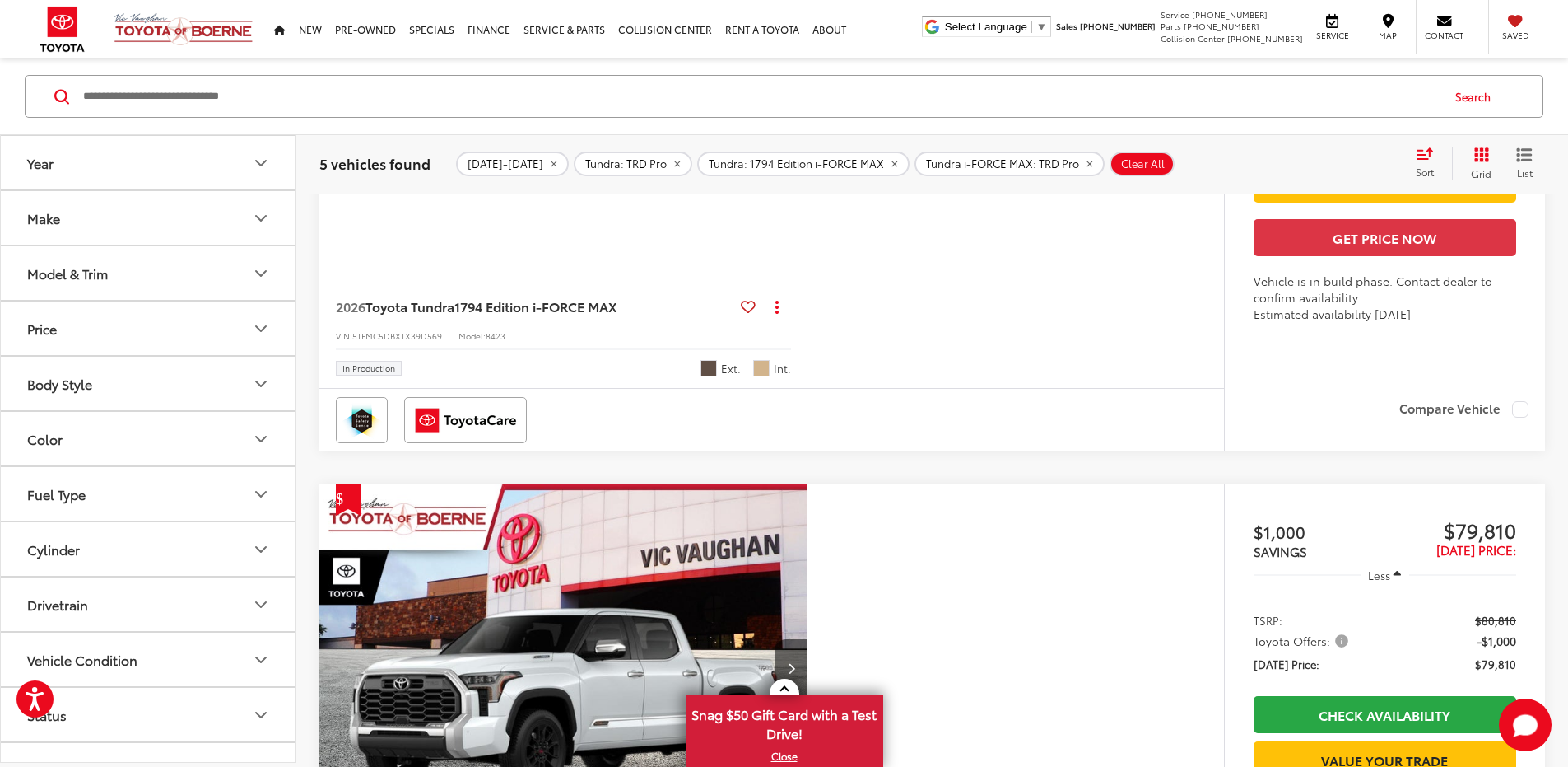
click at [795, 97] on icon "Next image" at bounding box center [791, 92] width 7 height 12
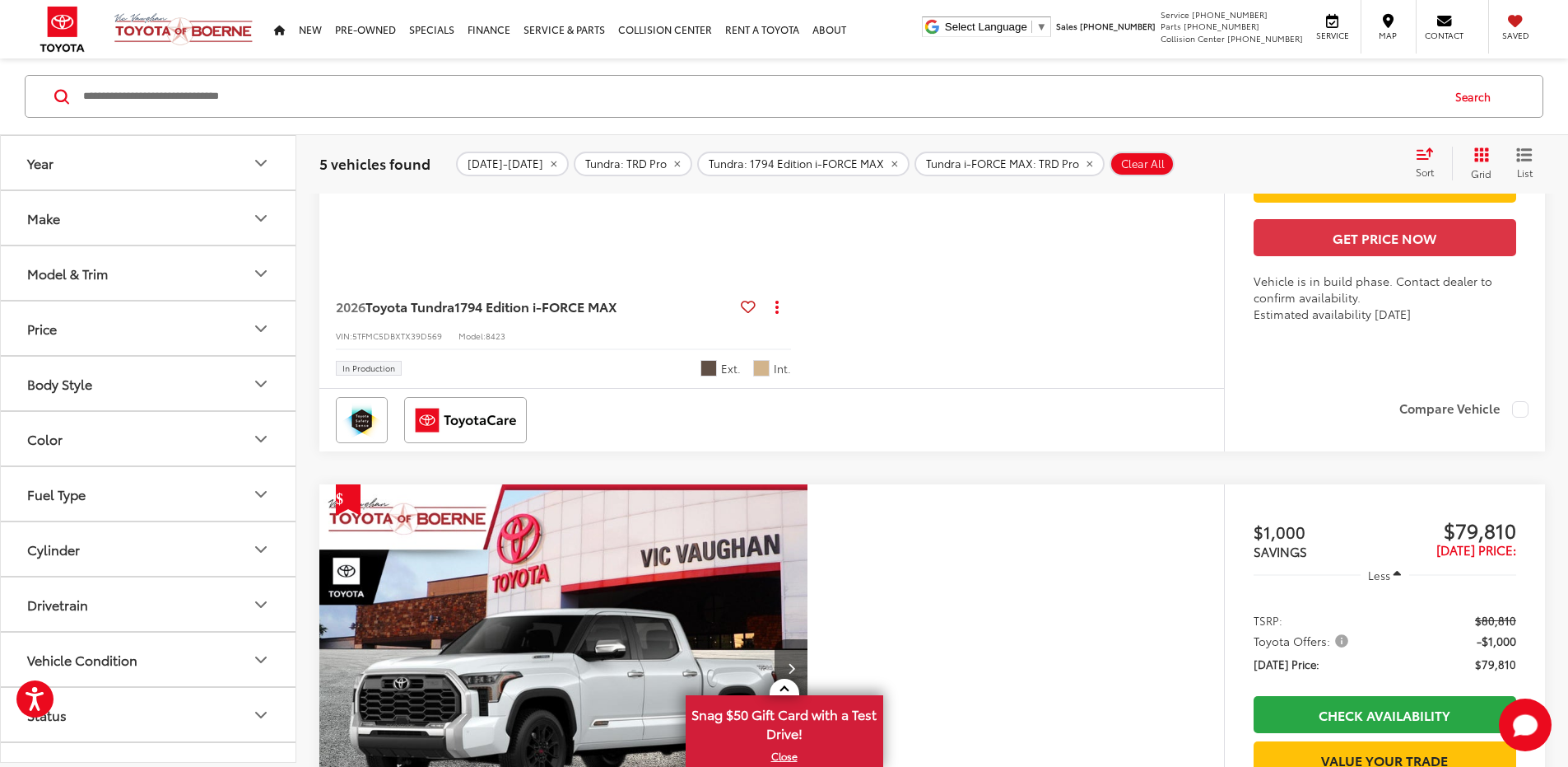
click at [795, 97] on icon "Next image" at bounding box center [791, 92] width 7 height 12
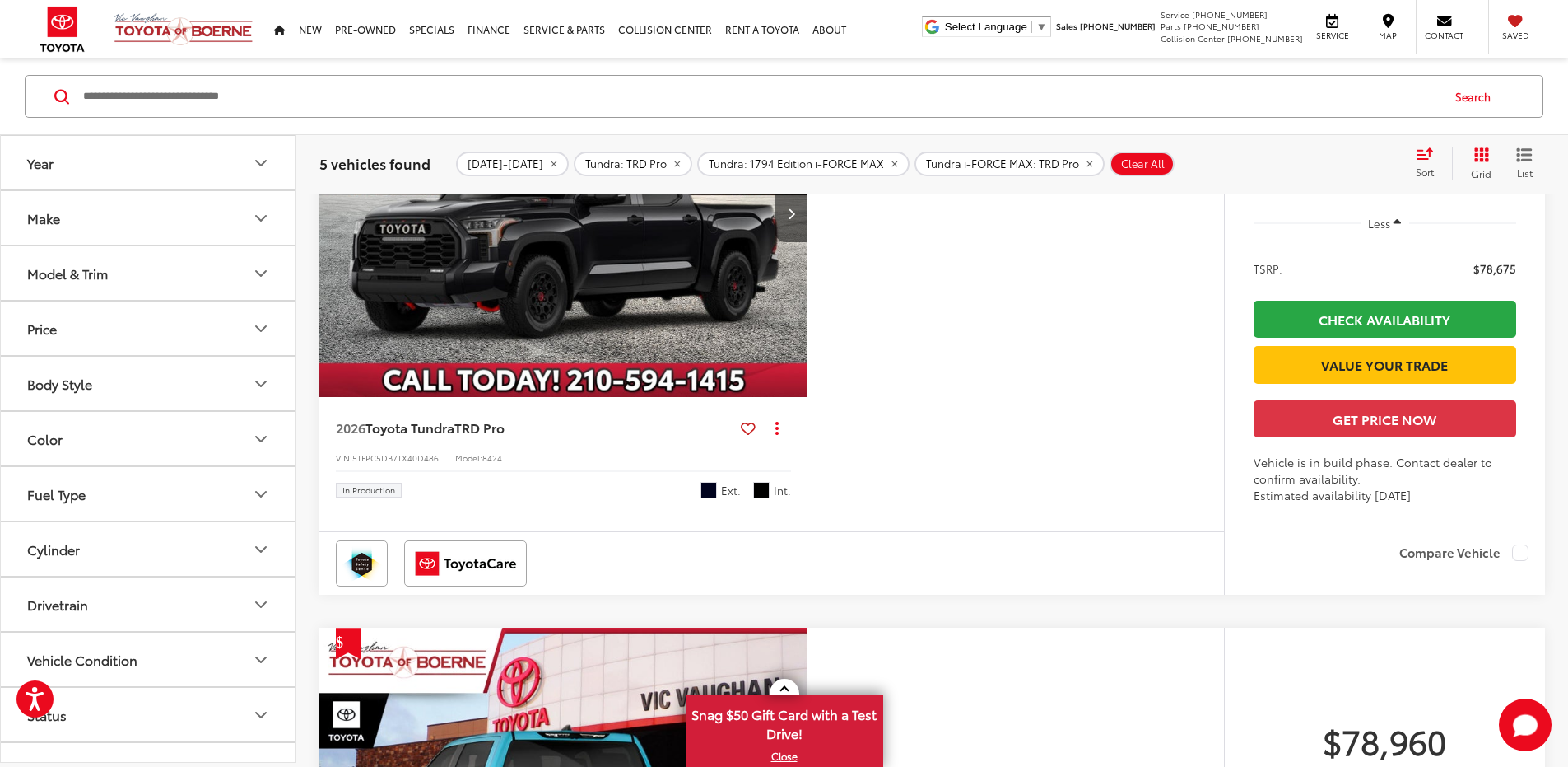
scroll to position [347, 0]
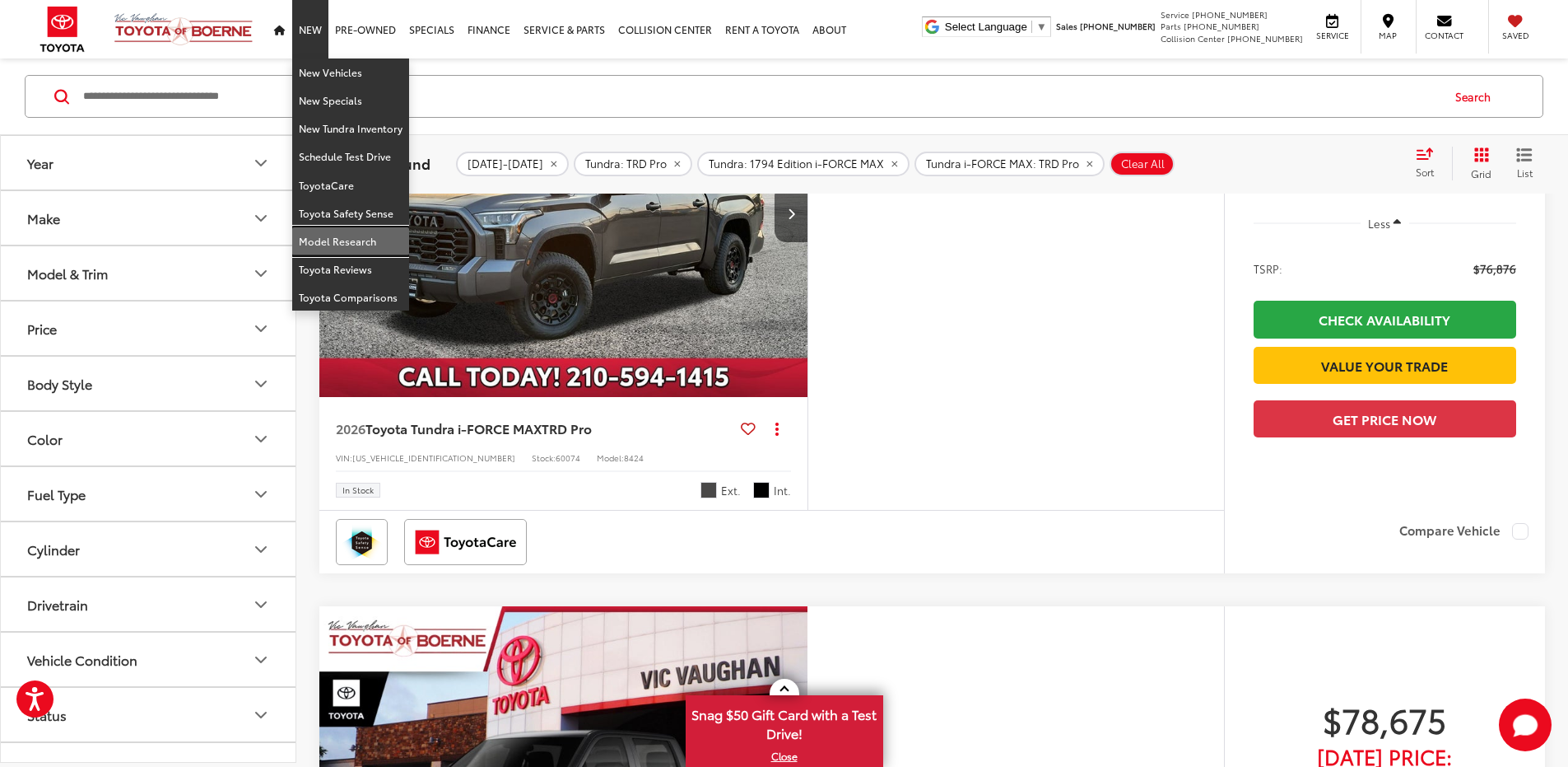
click at [362, 245] on link "Model Research" at bounding box center [350, 241] width 117 height 28
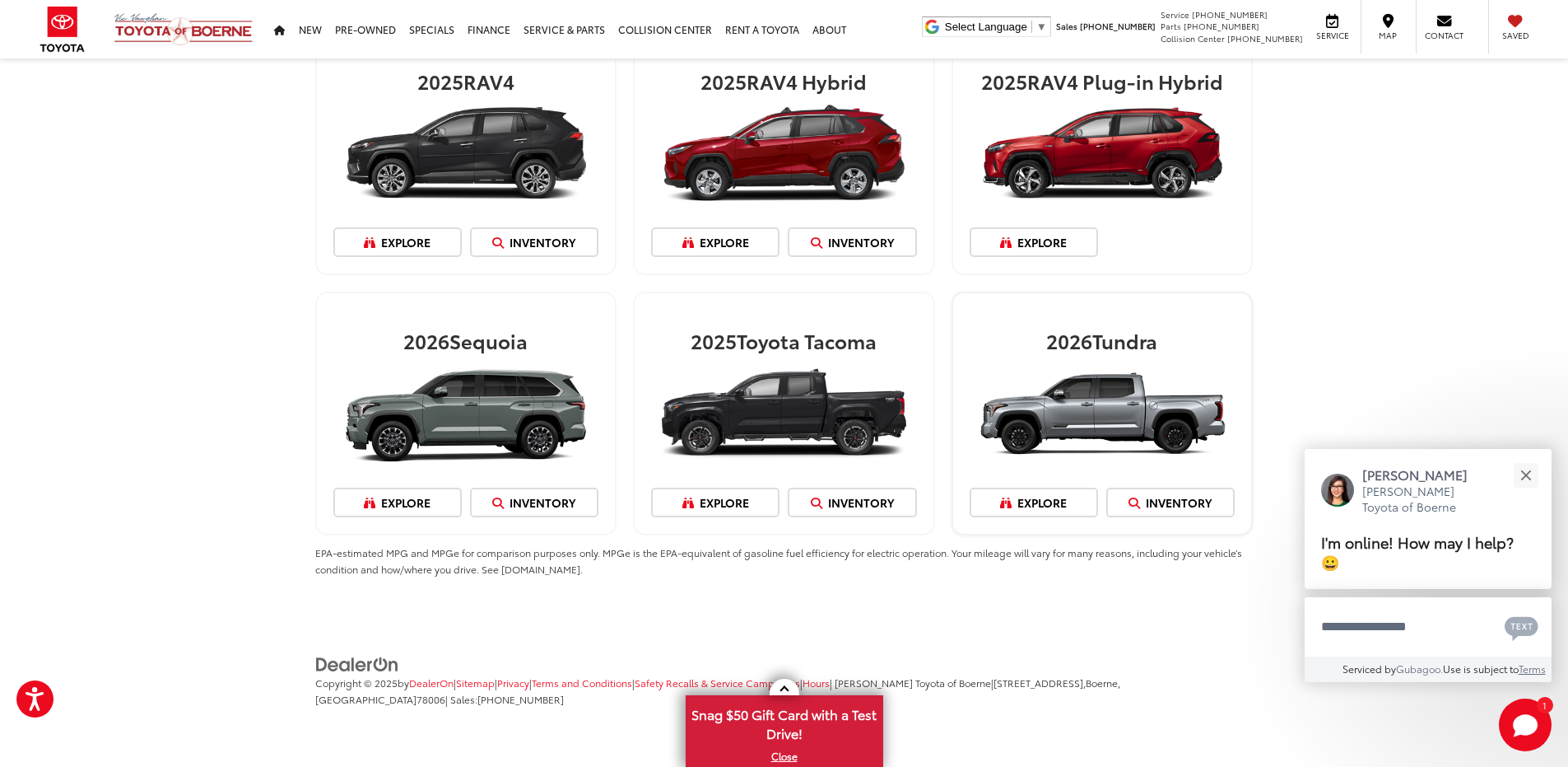
scroll to position [1938, 0]
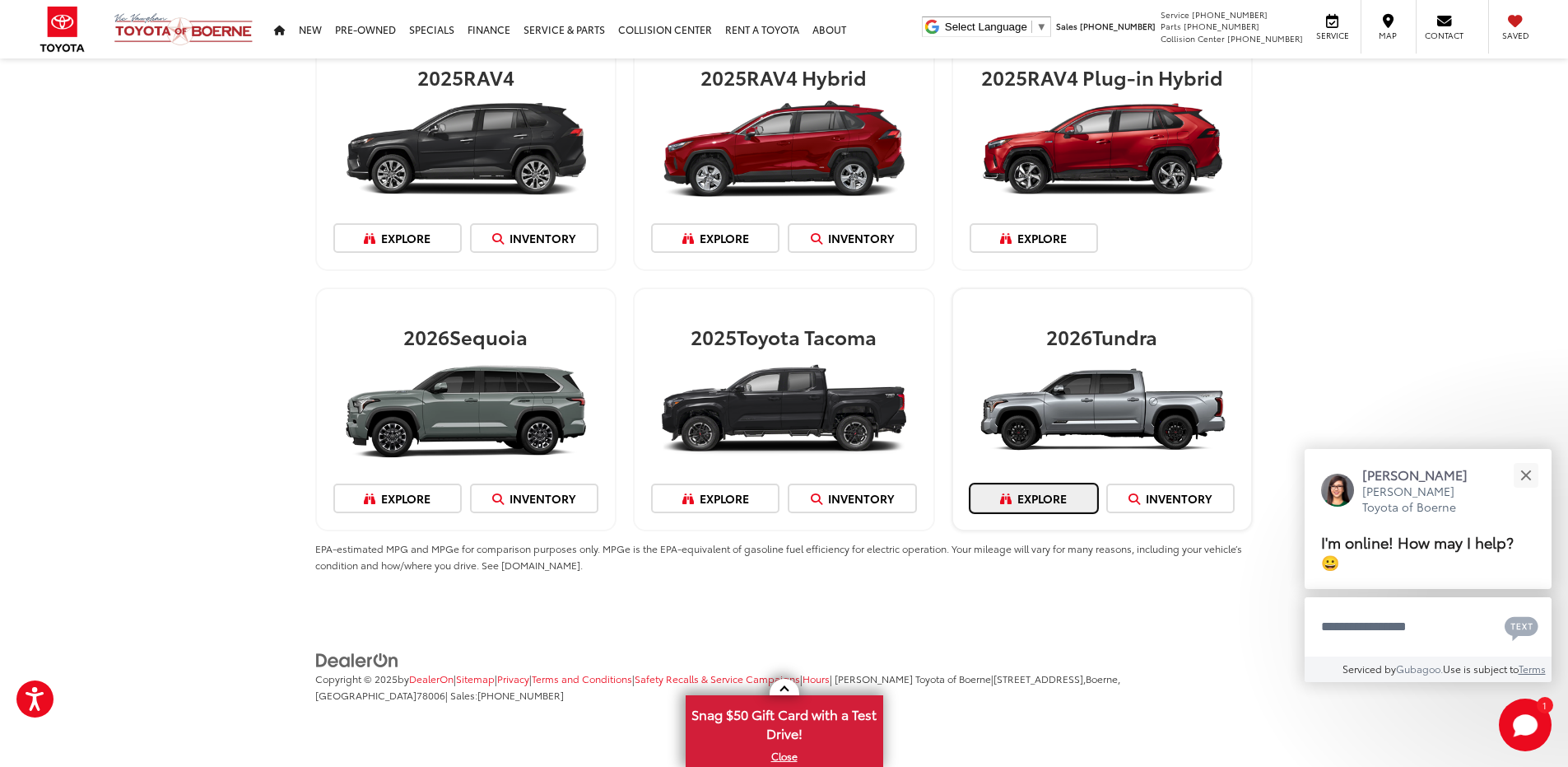
click at [1055, 503] on link "Explore" at bounding box center [1034, 498] width 128 height 29
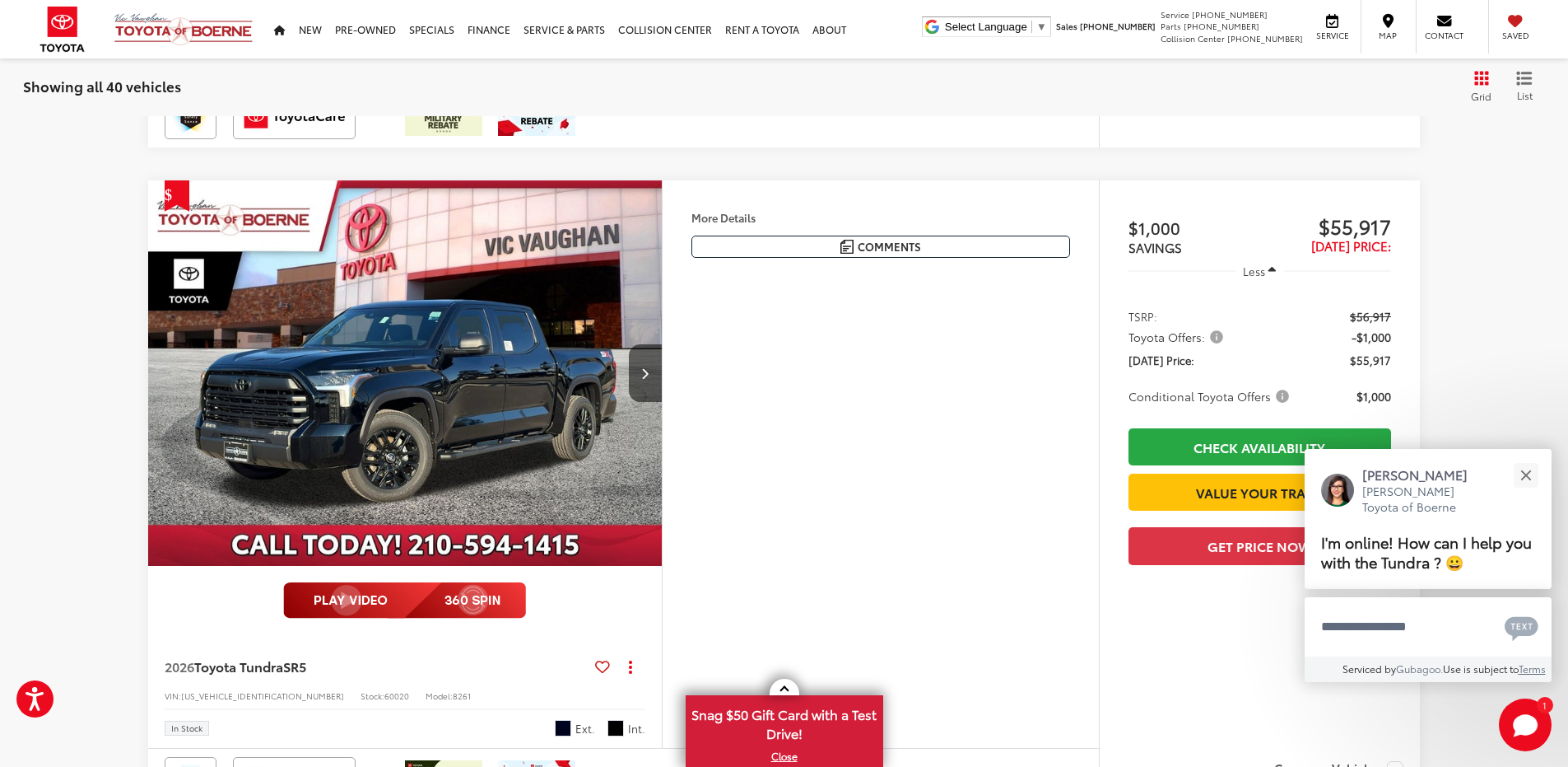
scroll to position [1399, 0]
